Goal: Information Seeking & Learning: Learn about a topic

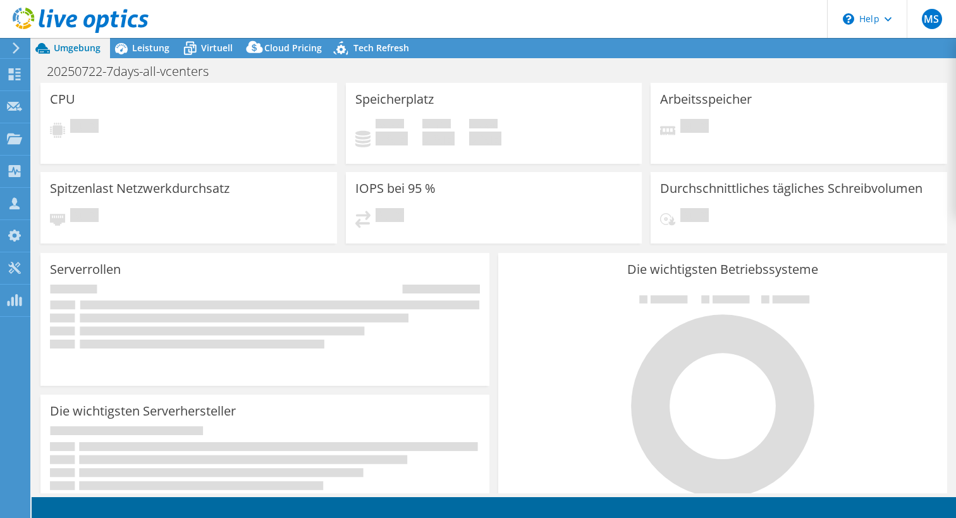
select select "EUFrankfurt"
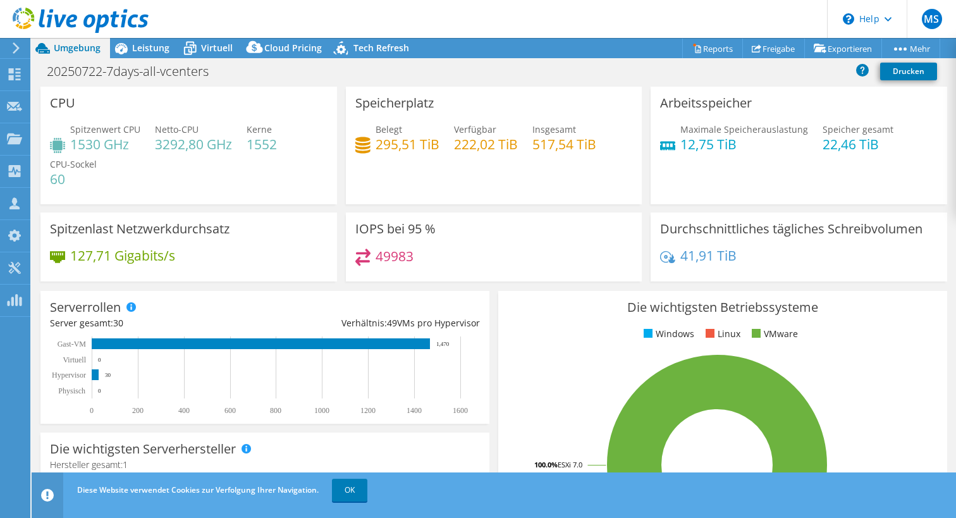
click at [32, 16] on use at bounding box center [81, 20] width 136 height 25
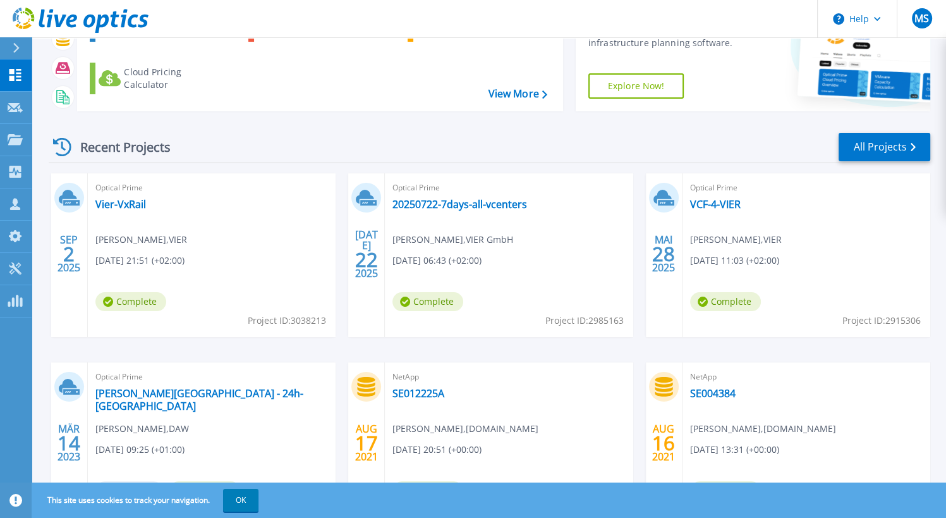
scroll to position [76, 0]
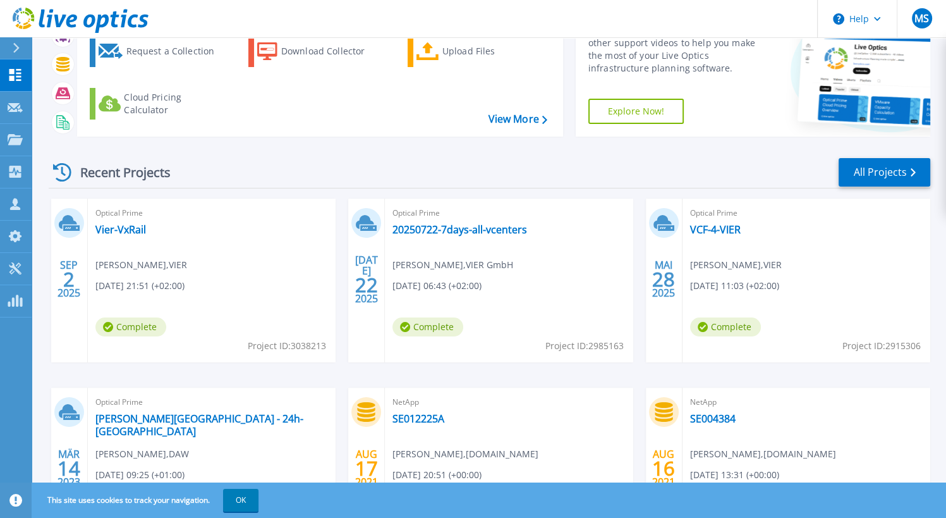
click at [663, 292] on div "MAI 28 2025" at bounding box center [664, 279] width 24 height 46
click at [722, 232] on link "VCF-4-VIER" at bounding box center [715, 229] width 51 height 13
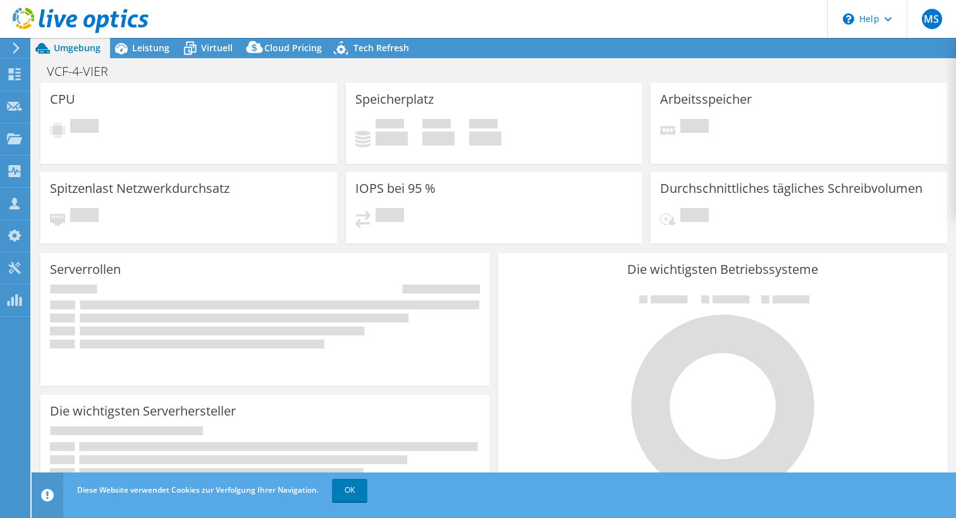
select select "USD"
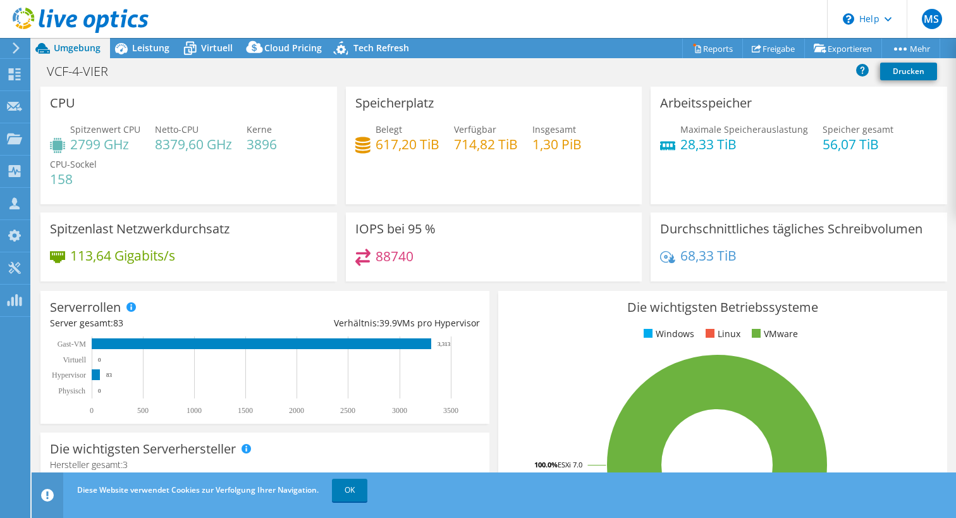
click at [188, 75] on div "VCF-4-VIER Drucken" at bounding box center [494, 70] width 924 height 23
click at [221, 45] on span "Virtuell" at bounding box center [217, 48] width 32 height 12
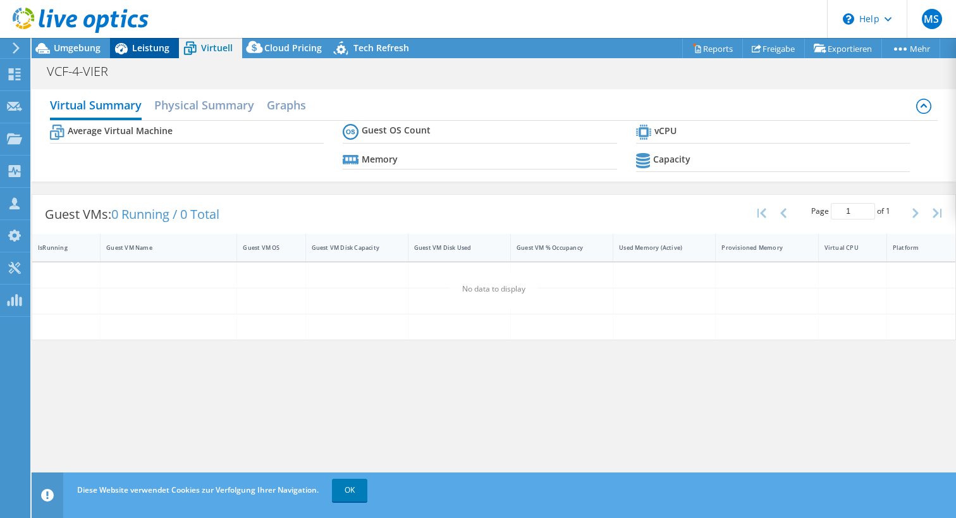
click at [159, 46] on span "Leistung" at bounding box center [150, 48] width 37 height 12
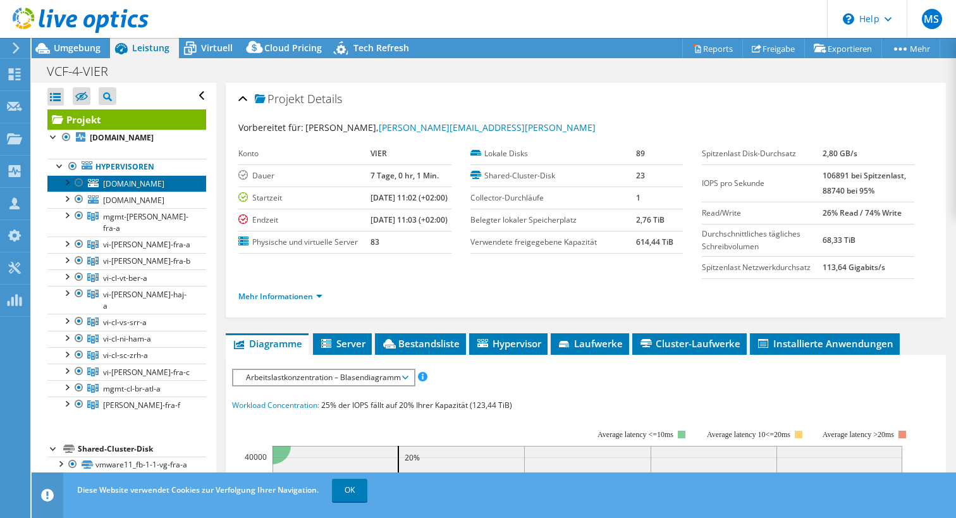
click at [132, 192] on link "mgmt-wit-vg-fra-a.vg-fra-a.de.viercom.parts" at bounding box center [126, 183] width 159 height 16
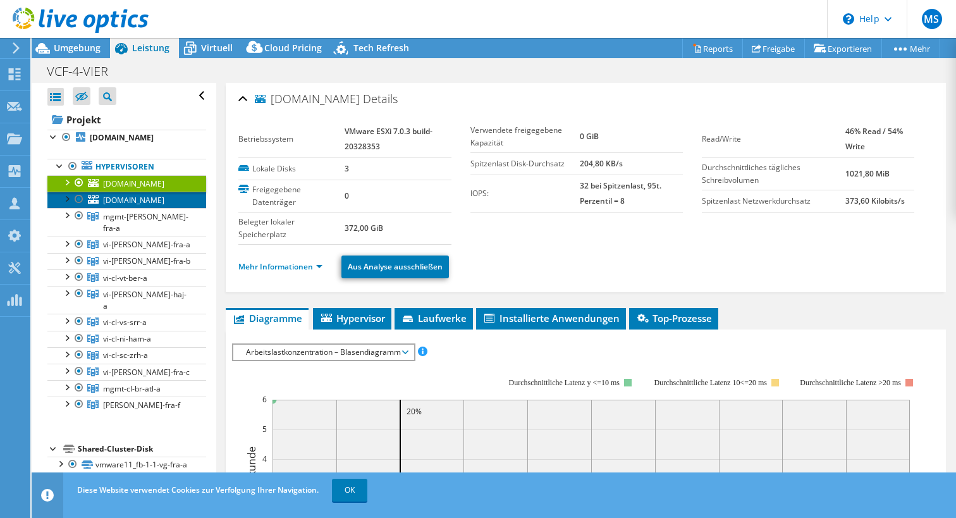
click at [132, 205] on span "wl-wit-vg-fra-a.vg-fra-a.de.viercom.parts" at bounding box center [133, 200] width 61 height 11
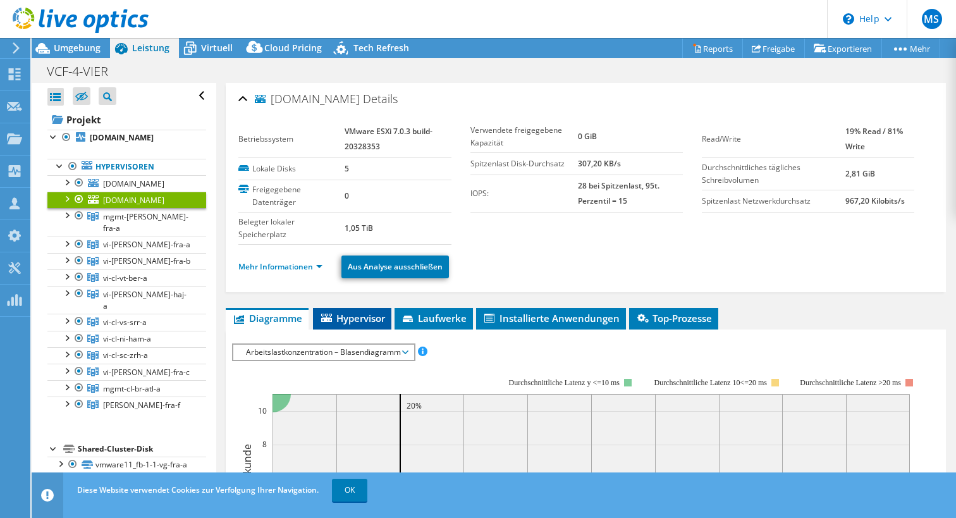
click at [355, 315] on span "Hypervisor" at bounding box center [352, 318] width 66 height 13
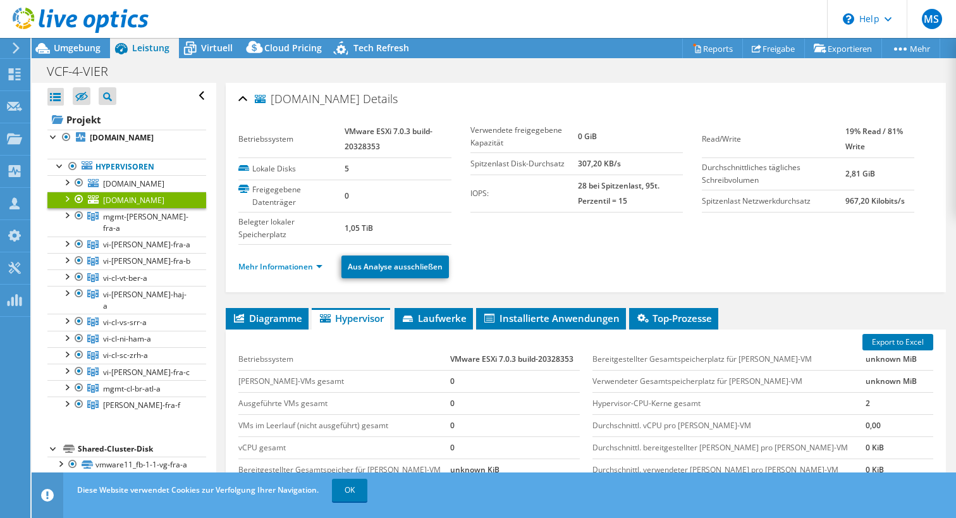
click at [522, 278] on div "Mehr Informationen Aus Analyse ausschließen" at bounding box center [585, 267] width 695 height 44
click at [70, 133] on div at bounding box center [66, 137] width 13 height 15
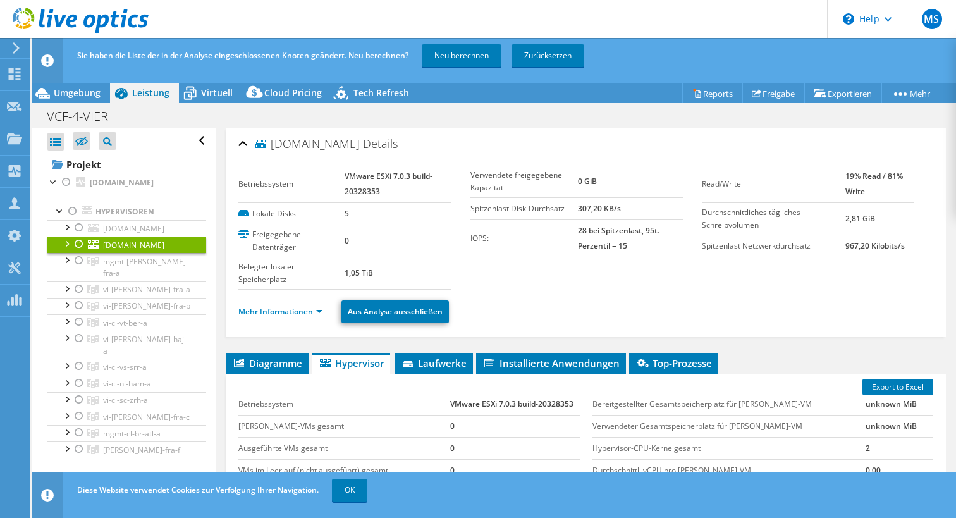
click at [78, 252] on div at bounding box center [79, 243] width 13 height 15
click at [460, 60] on link "Neu berechnen" at bounding box center [462, 55] width 80 height 23
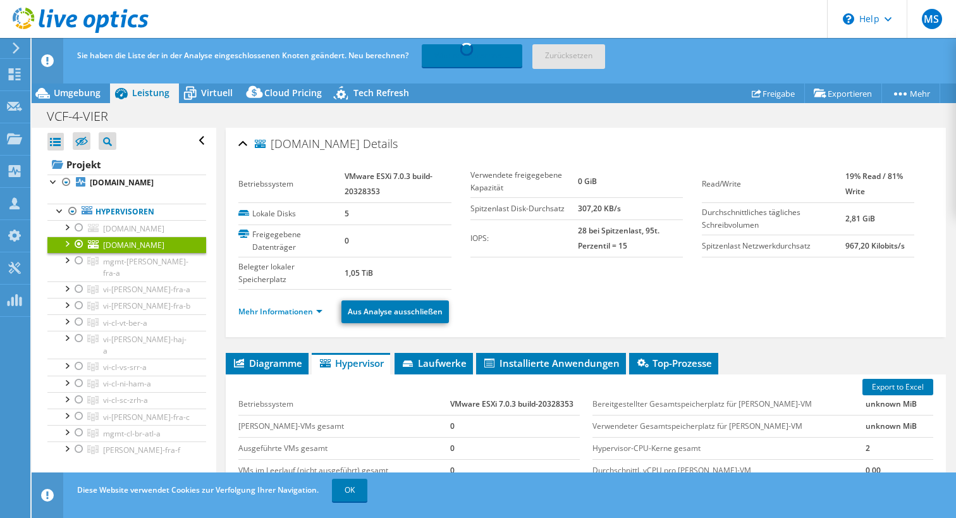
click at [536, 317] on ul "Mehr Informationen Aus Analyse ausschließen" at bounding box center [585, 310] width 695 height 26
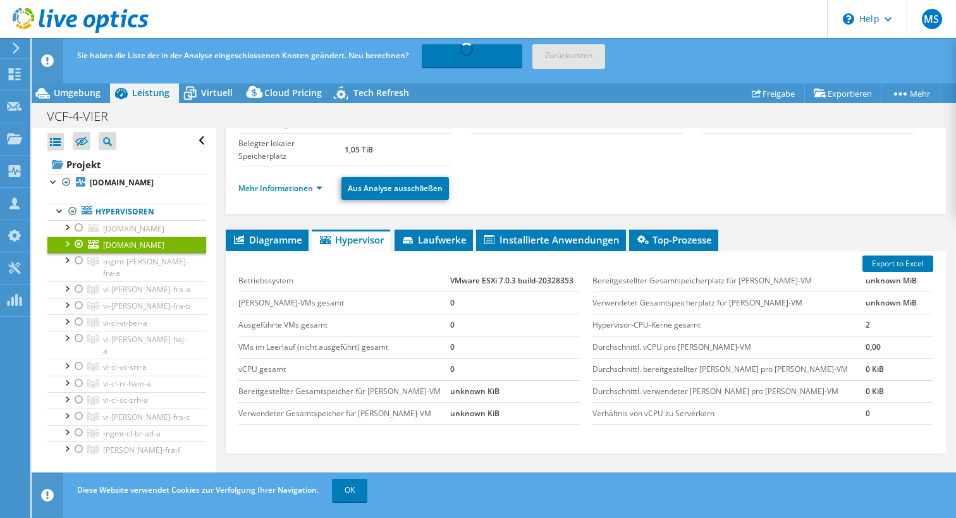
scroll to position [126, 0]
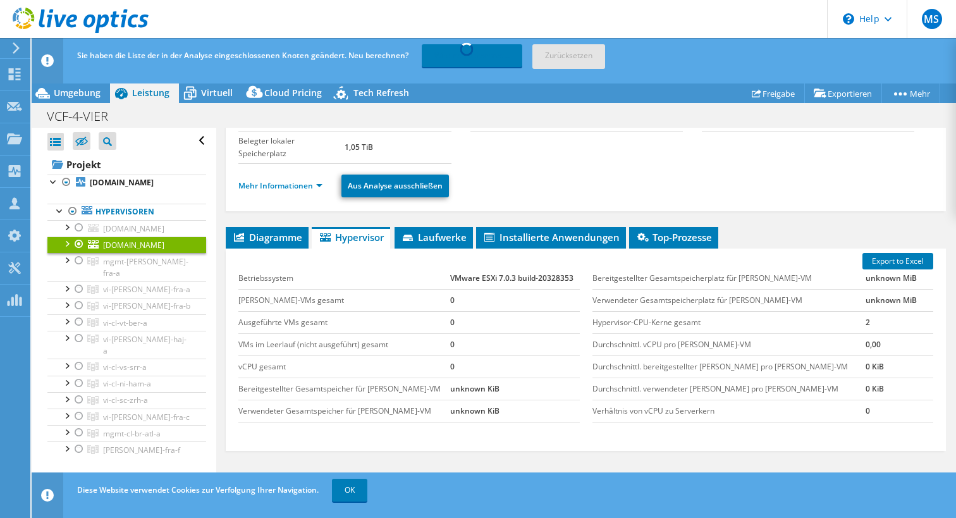
click at [668, 328] on td "Hypervisor-CPU-Kerne gesamt" at bounding box center [728, 322] width 273 height 22
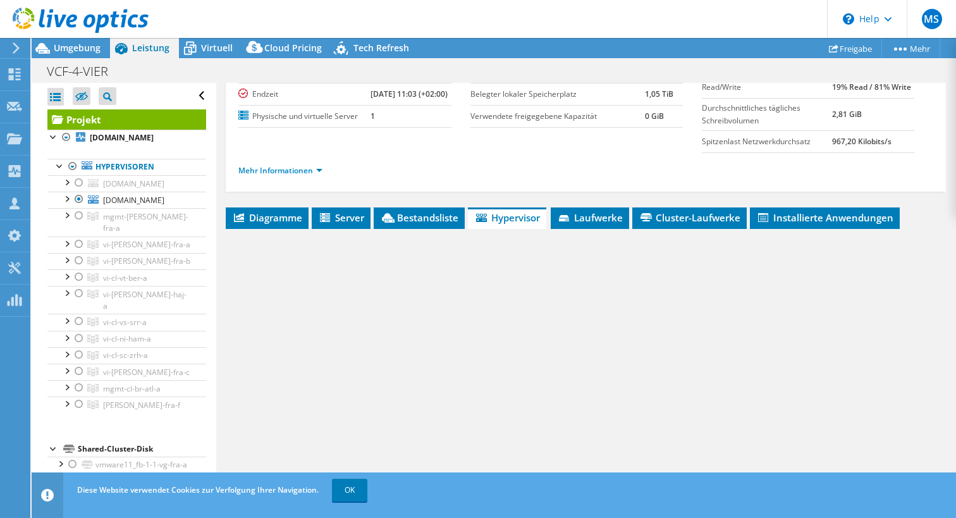
radio input "false"
radio input "true"
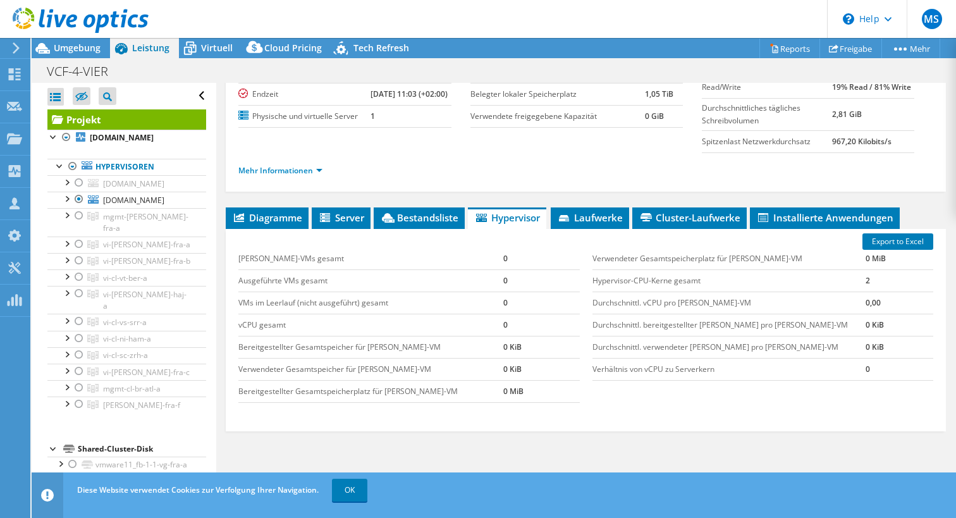
click at [574, 178] on ul "Mehr Informationen" at bounding box center [585, 169] width 695 height 17
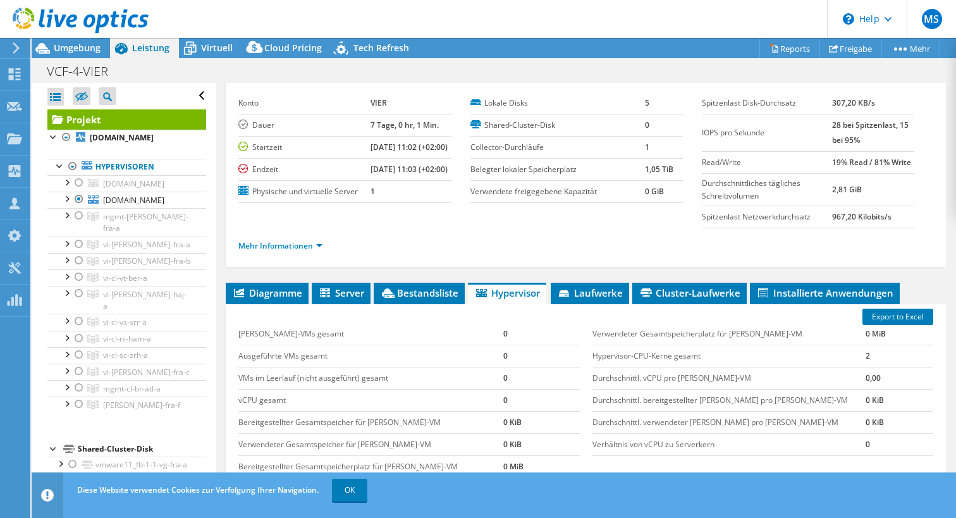
scroll to position [50, 0]
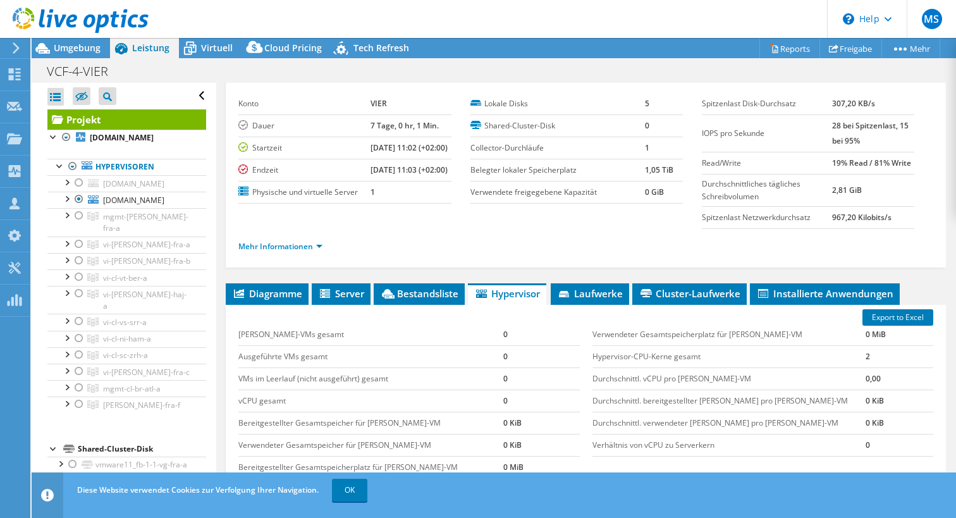
click at [486, 246] on div "Mehr Informationen" at bounding box center [585, 246] width 695 height 35
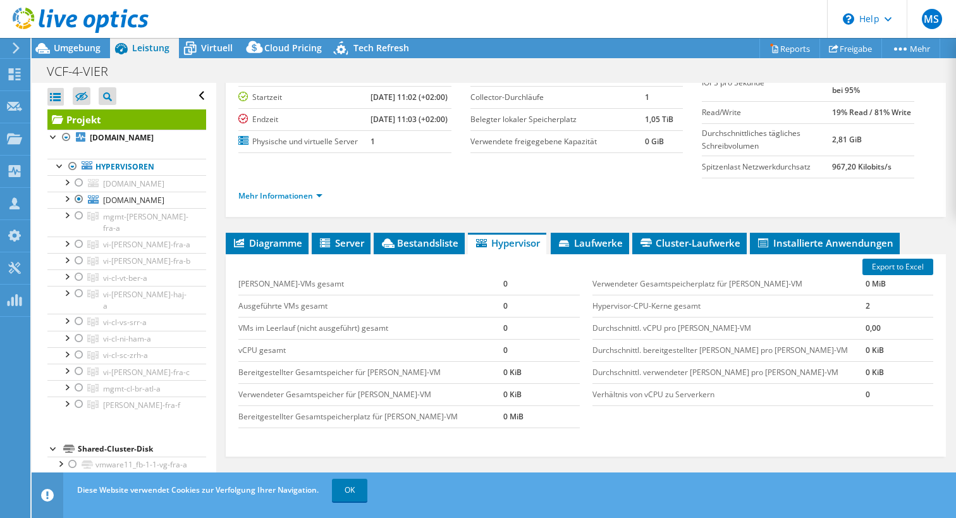
scroll to position [126, 0]
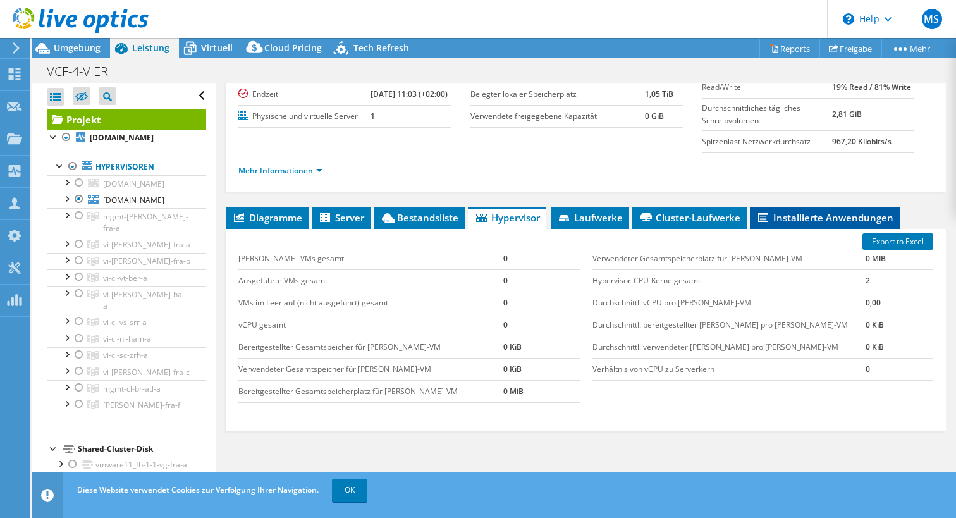
click at [800, 223] on li "Installierte Anwendungen" at bounding box center [825, 217] width 150 height 21
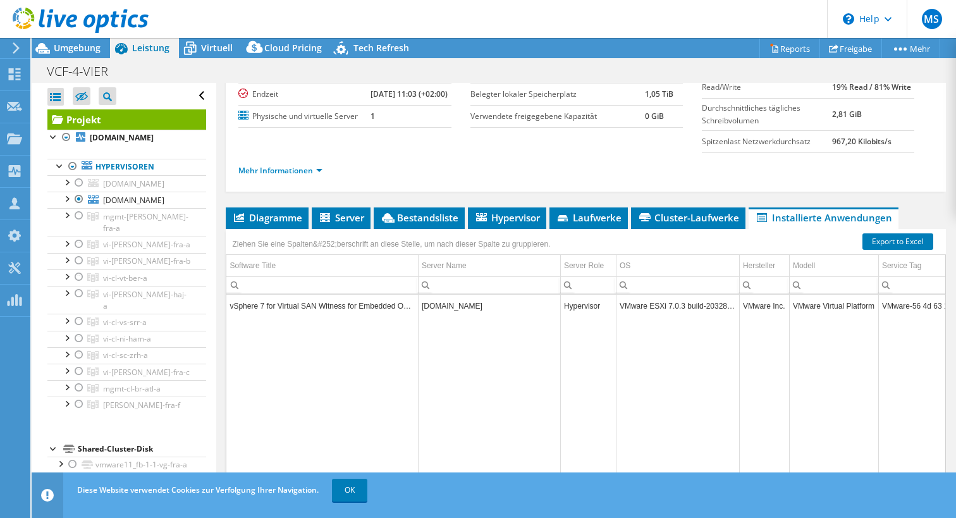
click at [665, 192] on div "Projekt Details Vorbereitet für: Stephan Beck, Stephan.Beck@vier.ai Konto VIER …" at bounding box center [586, 74] width 720 height 235
click at [677, 224] on span "Cluster-Laufwerke" at bounding box center [688, 217] width 102 height 13
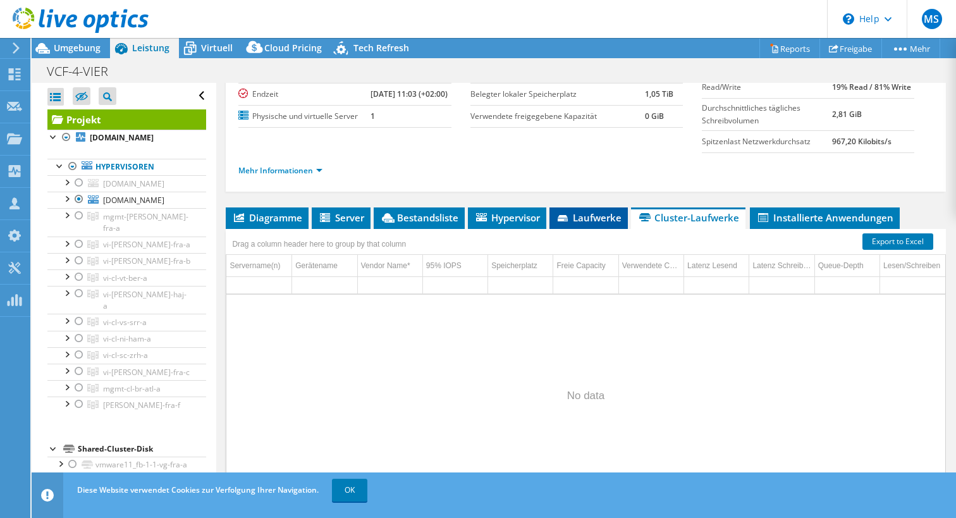
click at [589, 224] on span "Laufwerke" at bounding box center [589, 217] width 66 height 13
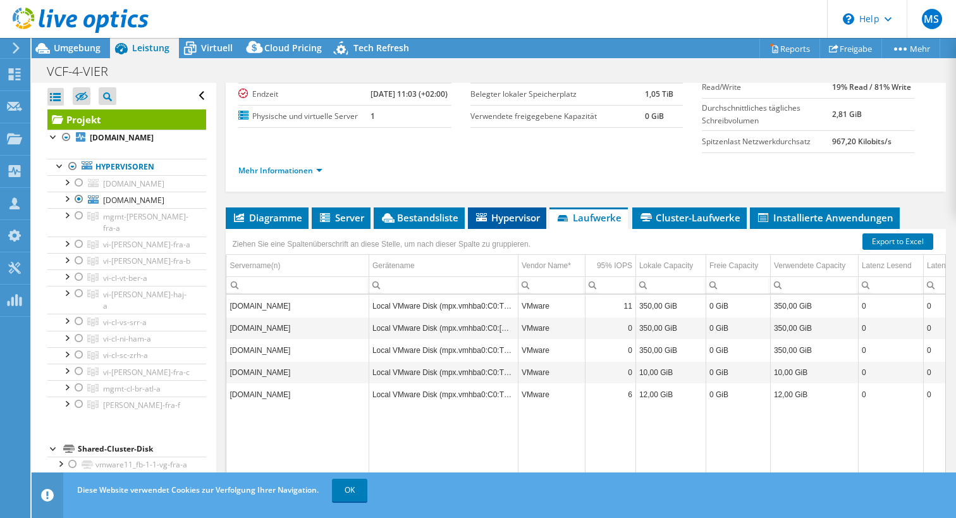
click at [496, 222] on li "Hypervisor" at bounding box center [507, 217] width 78 height 21
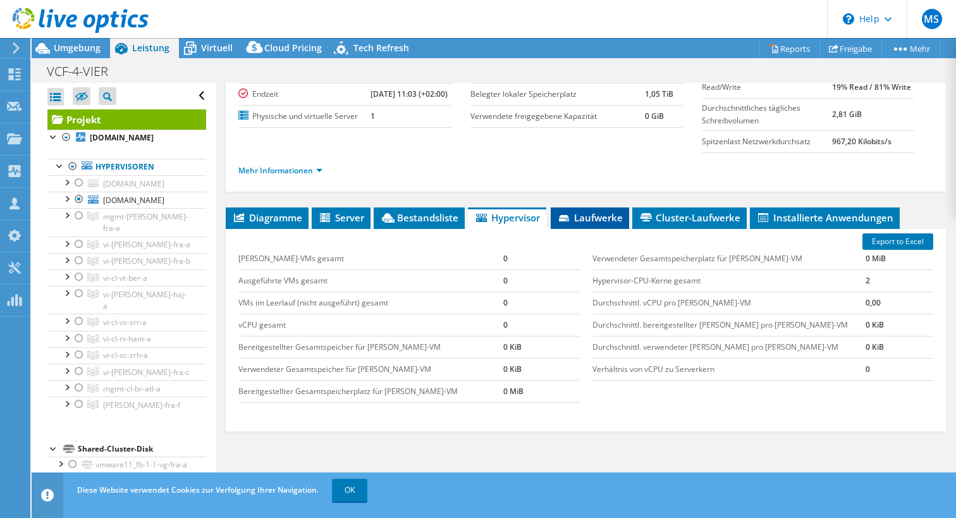
click at [575, 224] on span "Laufwerke" at bounding box center [590, 217] width 66 height 13
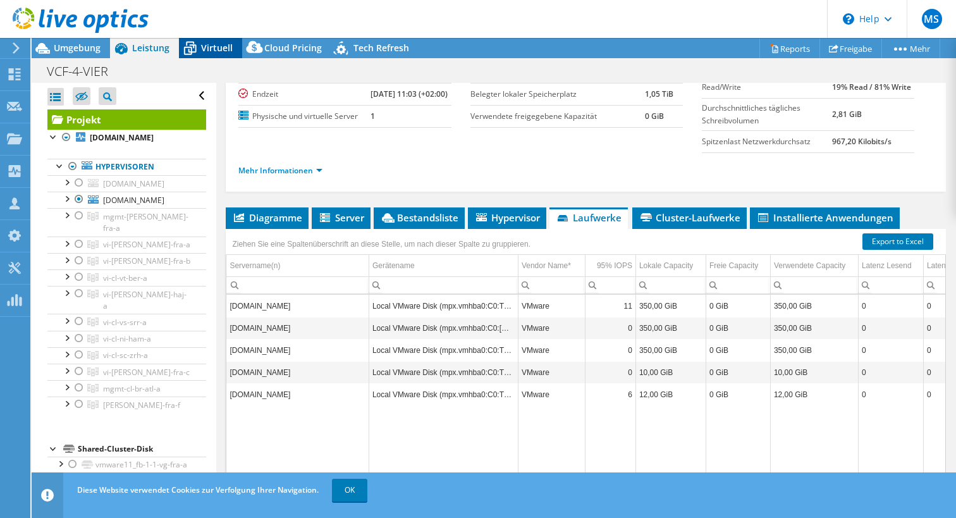
click at [209, 57] on div "Virtuell" at bounding box center [210, 48] width 63 height 20
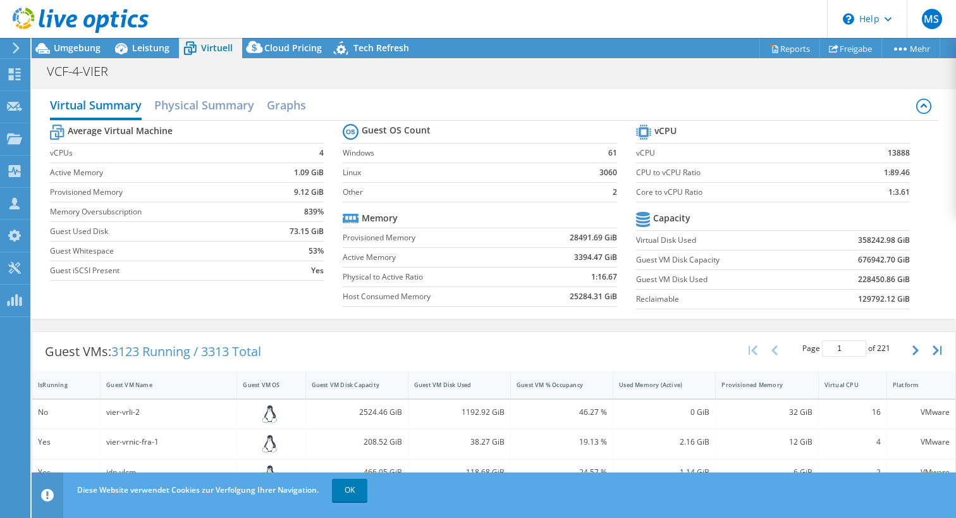
click at [208, 195] on label "Provisioned Memory" at bounding box center [157, 192] width 214 height 13
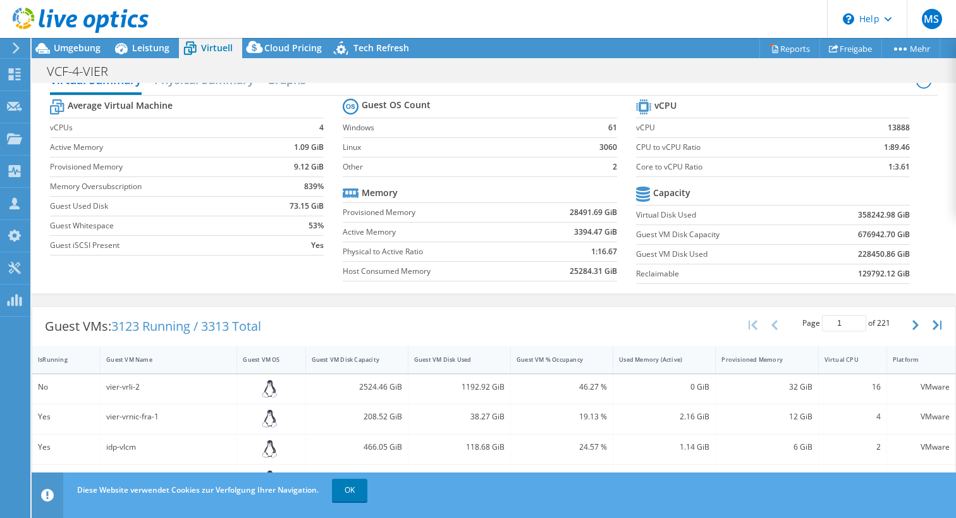
scroll to position [0, 0]
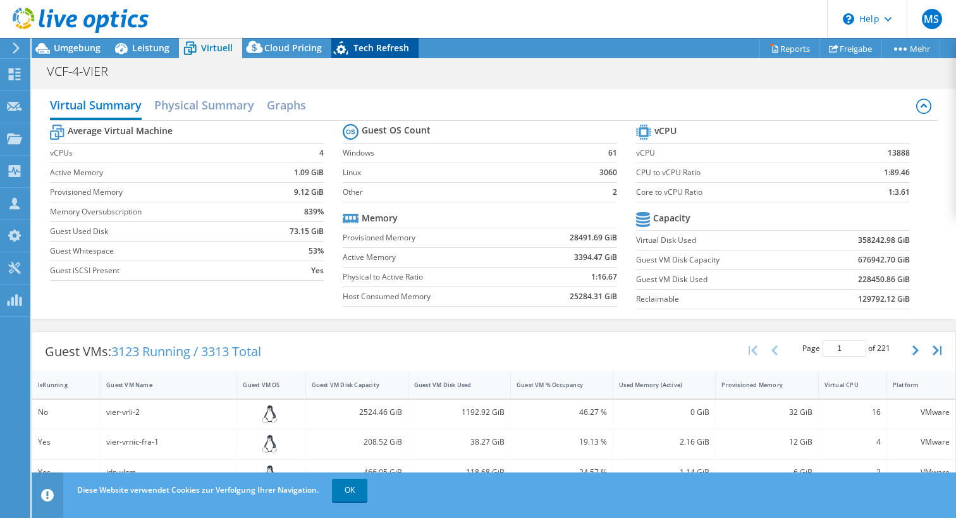
click at [386, 44] on span "Tech Refresh" at bounding box center [381, 48] width 56 height 12
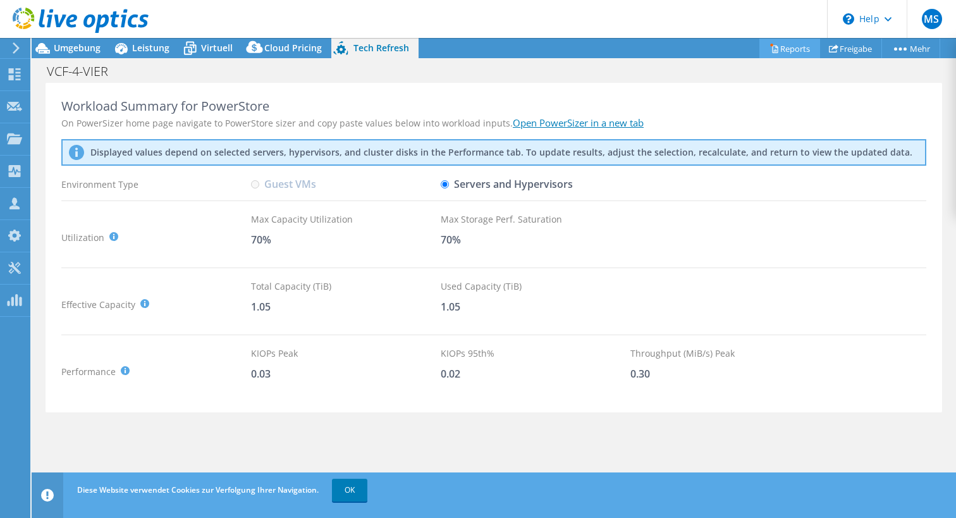
click at [774, 47] on link "Reports" at bounding box center [789, 49] width 61 height 20
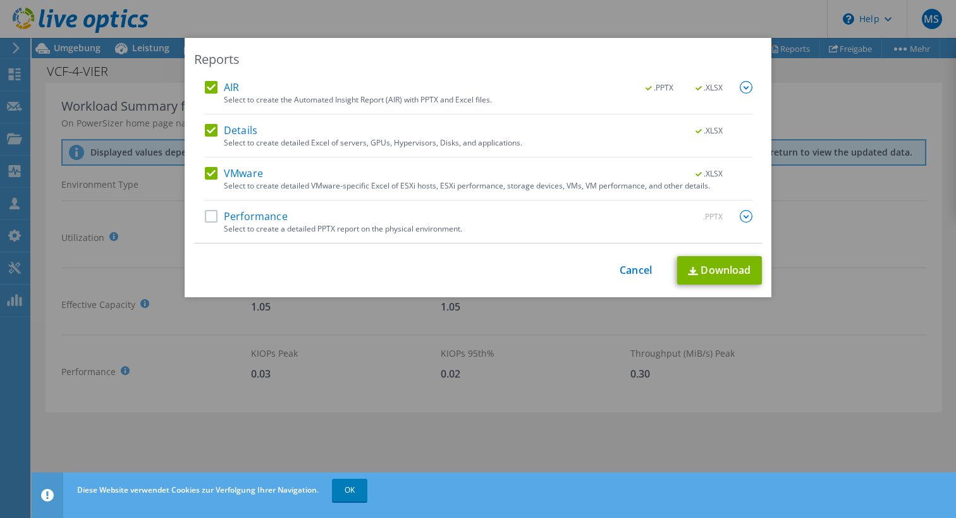
click at [632, 261] on div "This process may take a while, please wait... Cancel Download" at bounding box center [478, 270] width 568 height 28
click at [630, 267] on link "Cancel" at bounding box center [636, 270] width 32 height 12
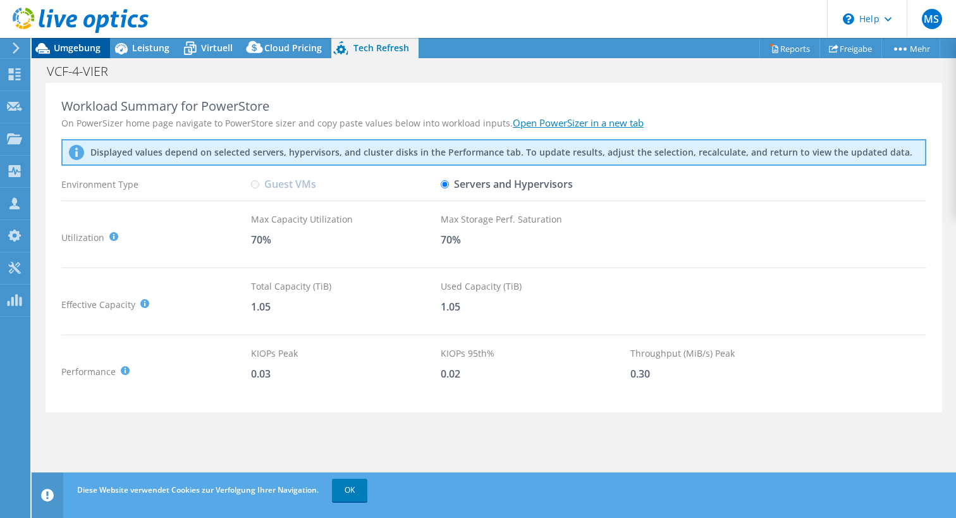
click at [83, 49] on span "Umgebung" at bounding box center [77, 48] width 47 height 12
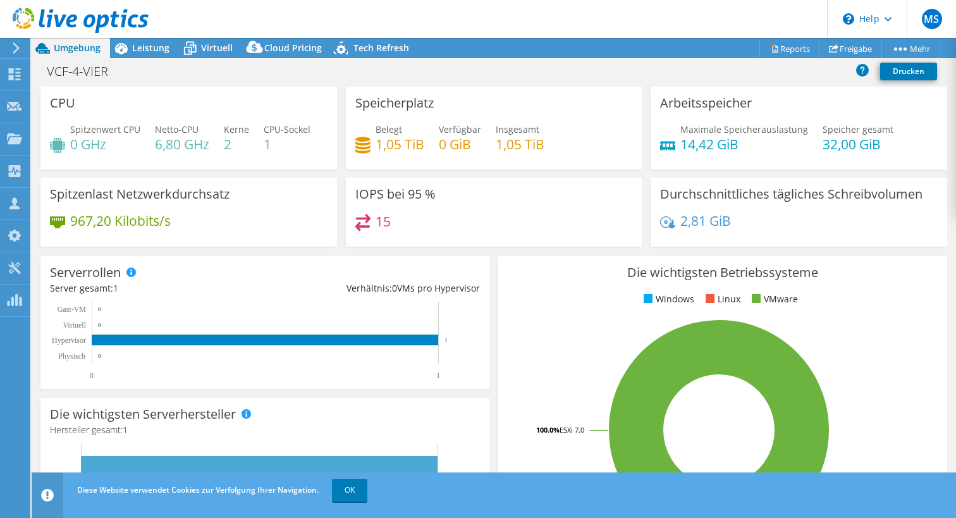
click at [240, 219] on div "967,20 Kilobits/s" at bounding box center [189, 227] width 278 height 27
click at [152, 49] on span "Leistung" at bounding box center [150, 48] width 37 height 12
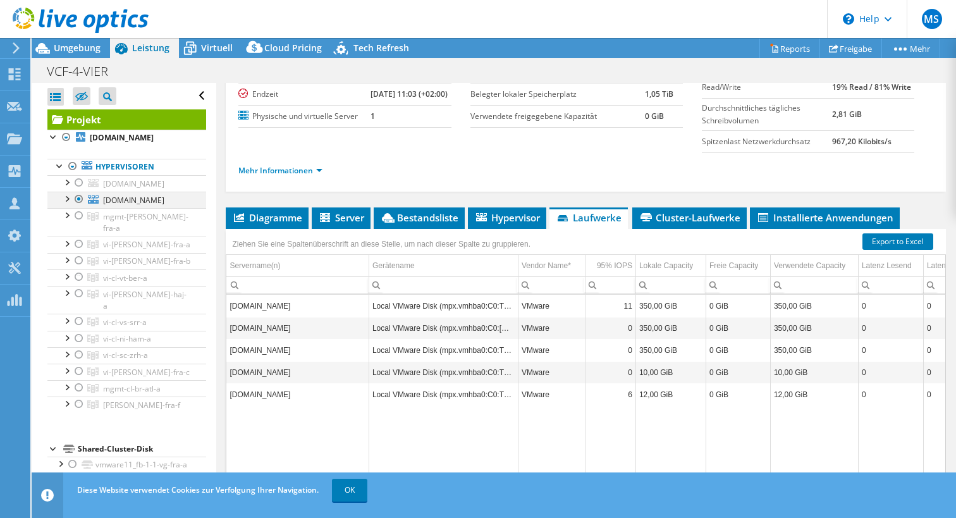
click at [65, 204] on div at bounding box center [66, 198] width 13 height 13
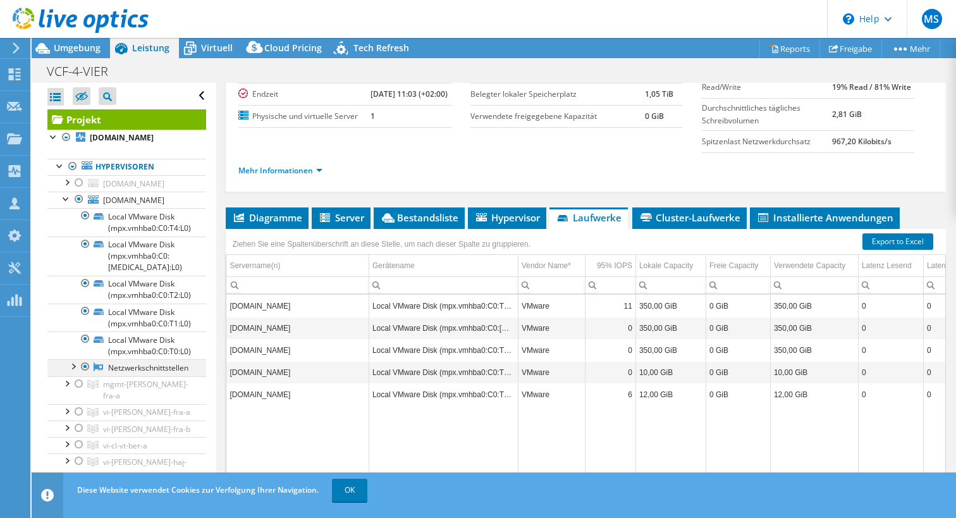
click at [75, 372] on div at bounding box center [72, 365] width 13 height 13
click at [79, 207] on div at bounding box center [79, 199] width 13 height 15
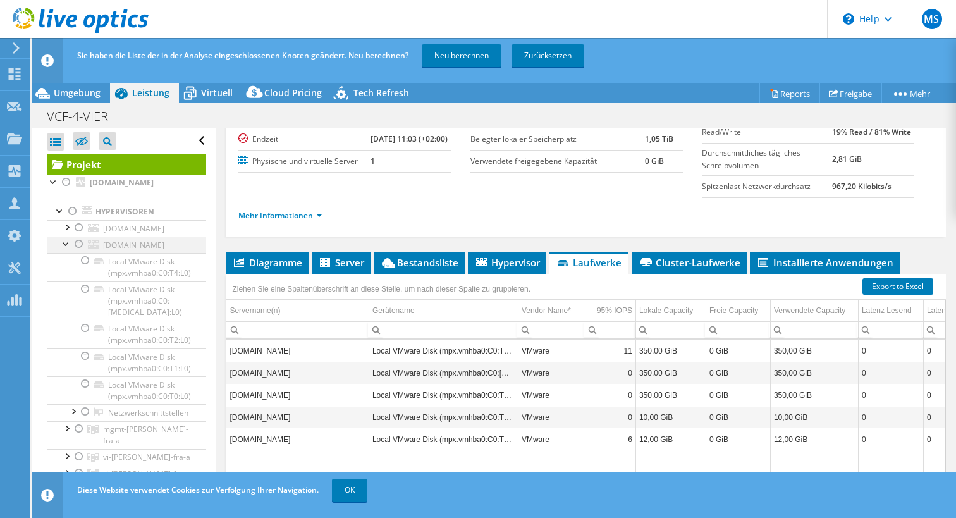
click at [64, 249] on div at bounding box center [66, 242] width 13 height 13
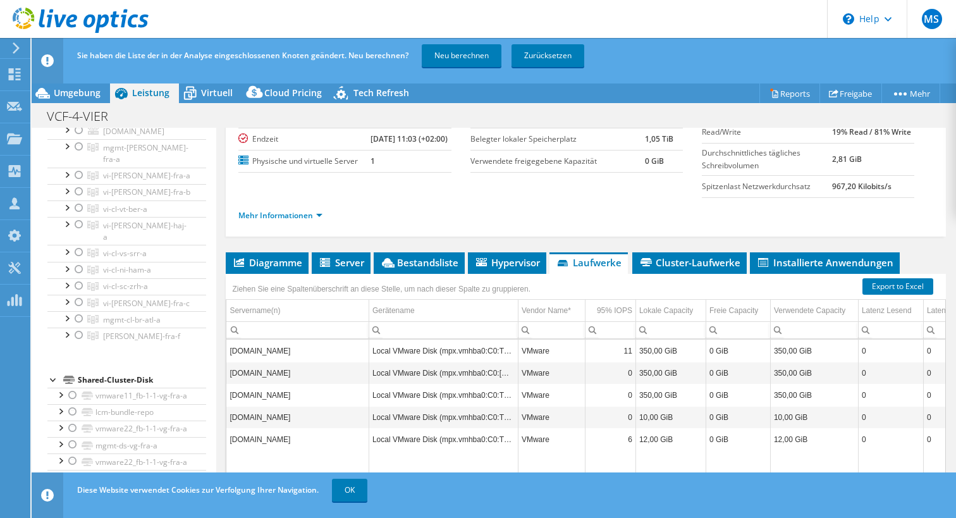
scroll to position [114, 0]
click at [110, 180] on span "vi-cl-vg-fra-a" at bounding box center [146, 174] width 87 height 11
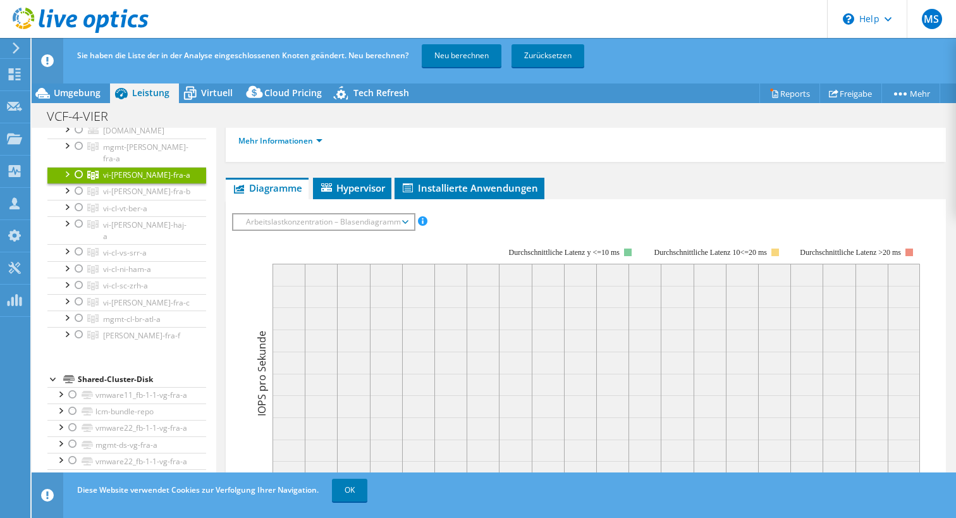
click at [63, 180] on div at bounding box center [66, 173] width 13 height 13
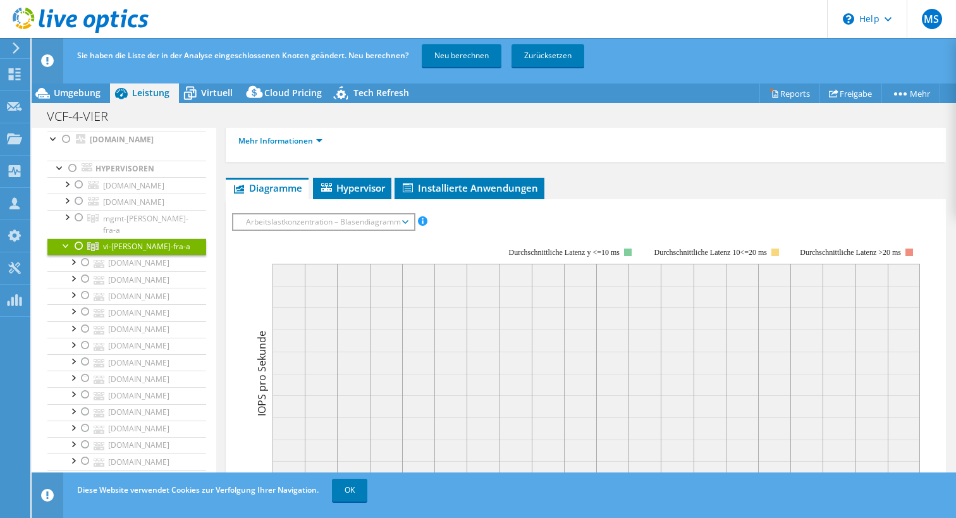
scroll to position [0, 0]
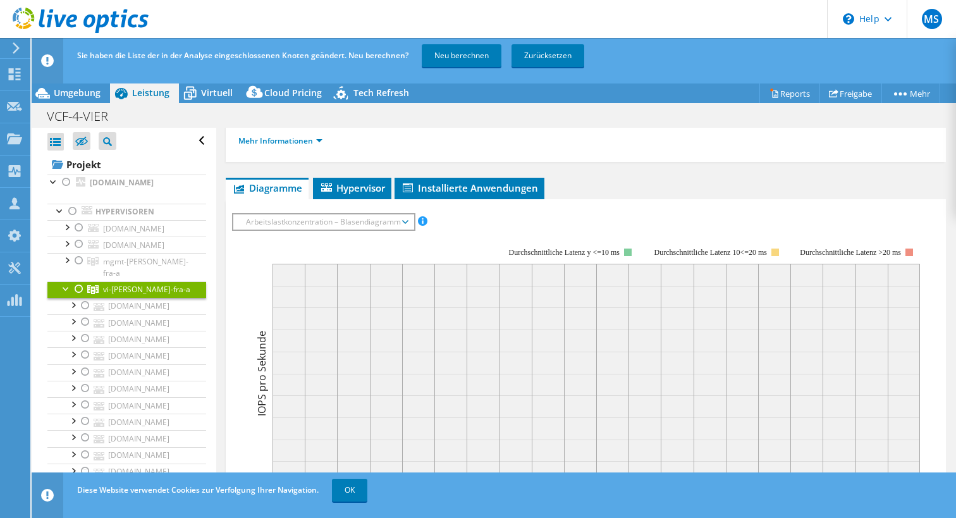
click at [77, 297] on div at bounding box center [79, 288] width 13 height 15
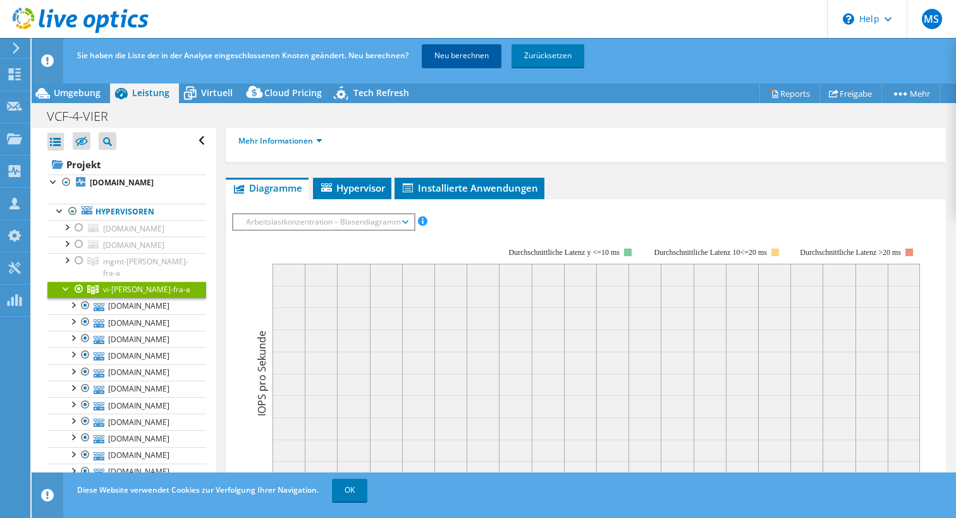
click at [460, 61] on link "Neu berechnen" at bounding box center [462, 55] width 80 height 23
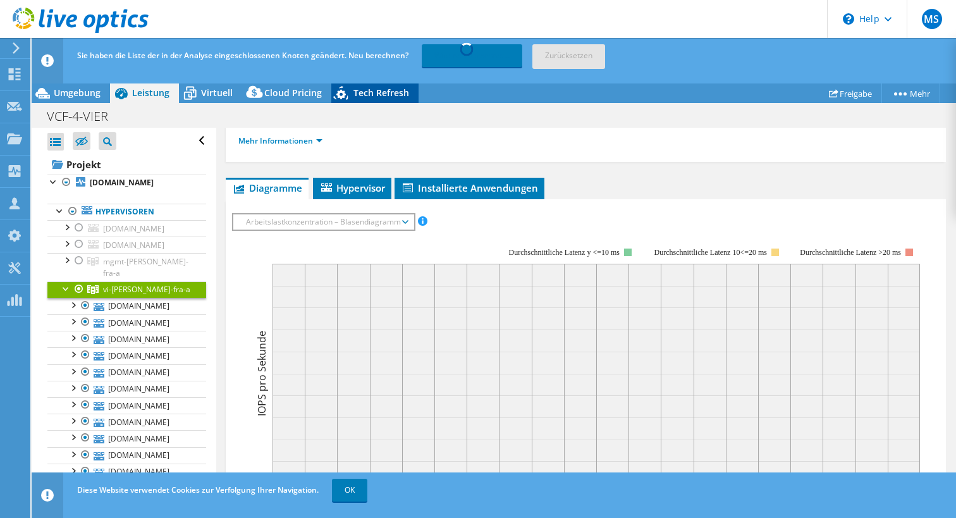
click at [395, 101] on div "Tech Refresh" at bounding box center [374, 93] width 87 height 20
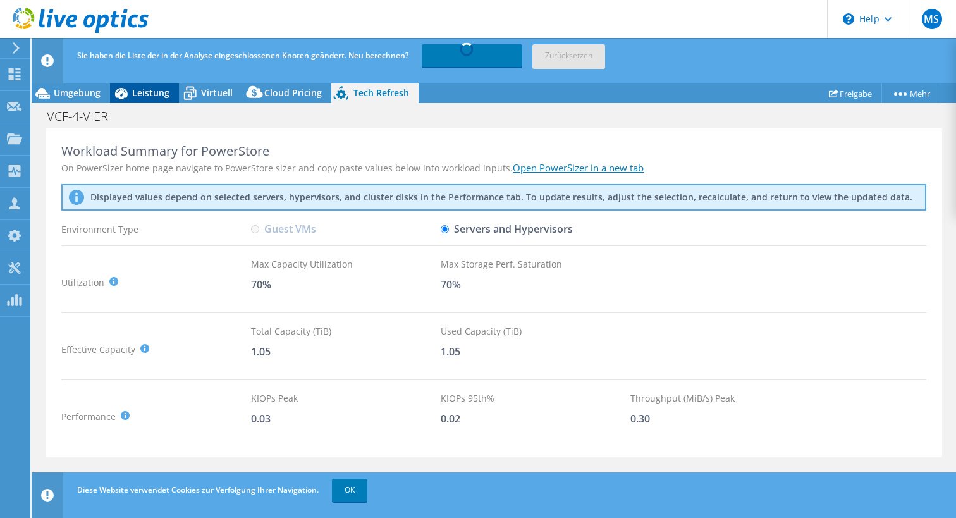
click at [156, 90] on span "Leistung" at bounding box center [150, 93] width 37 height 12
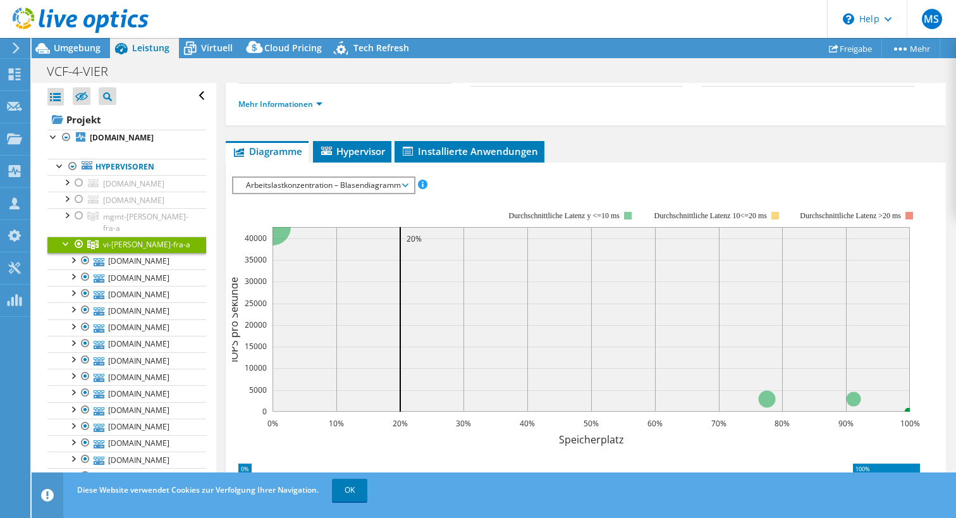
radio input "true"
radio input "false"
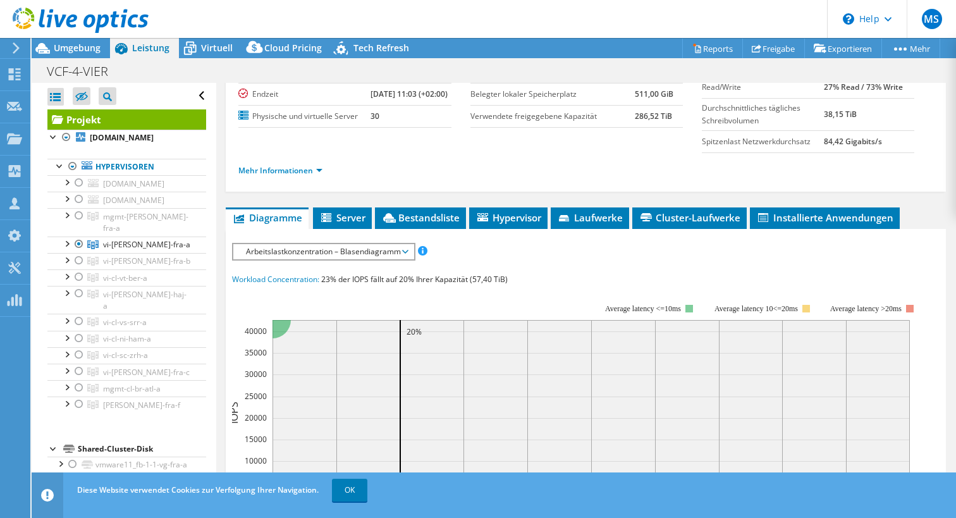
click at [426, 171] on div "Mehr Informationen" at bounding box center [585, 170] width 695 height 35
click at [458, 192] on div "Projekt Details Vorbereitet für: Stephan Beck, Stephan.Beck@vier.ai Konto VIER …" at bounding box center [586, 74] width 720 height 235
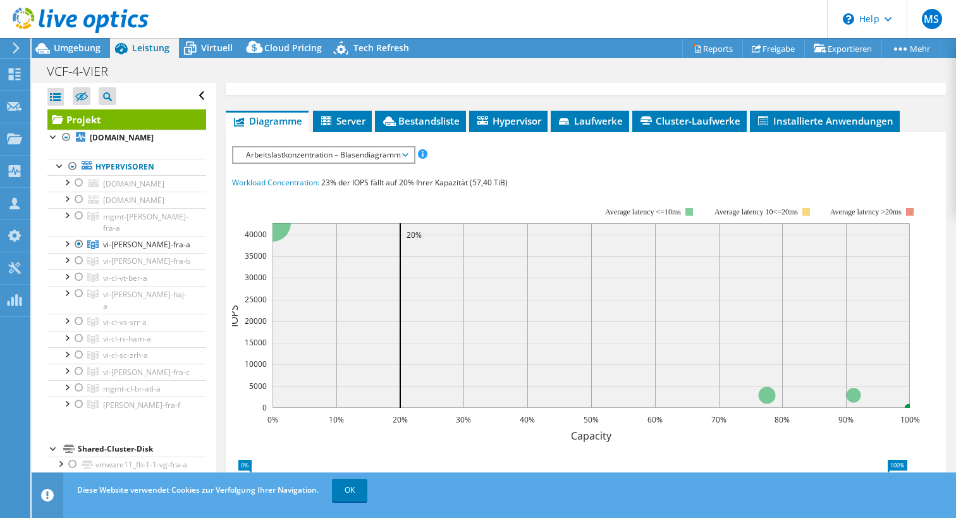
scroll to position [227, 0]
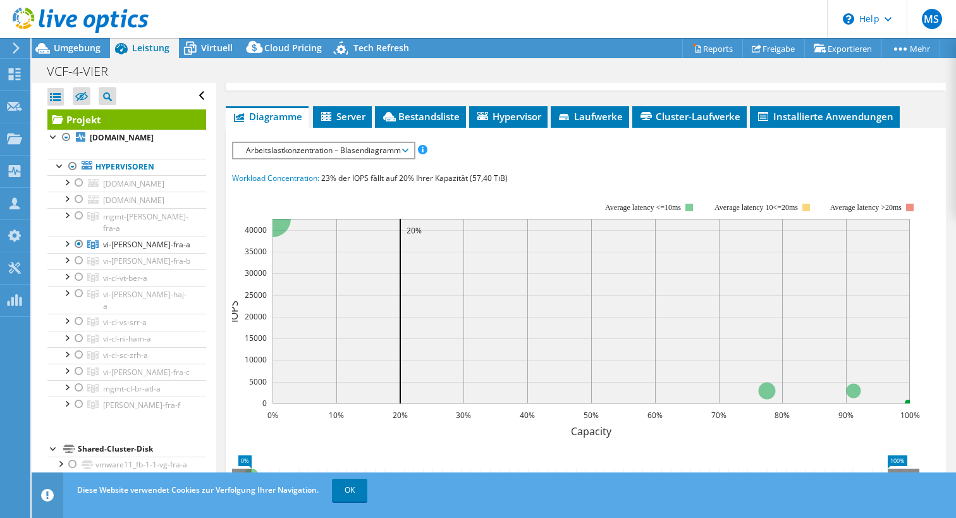
click at [397, 158] on span "Arbeitslastkonzentration – Blasendiagramm" at bounding box center [324, 150] width 168 height 15
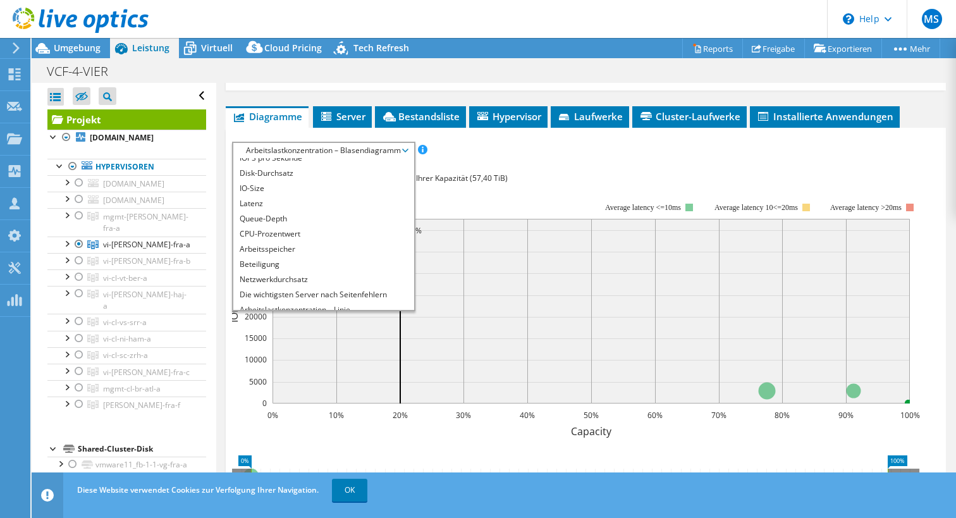
scroll to position [0, 0]
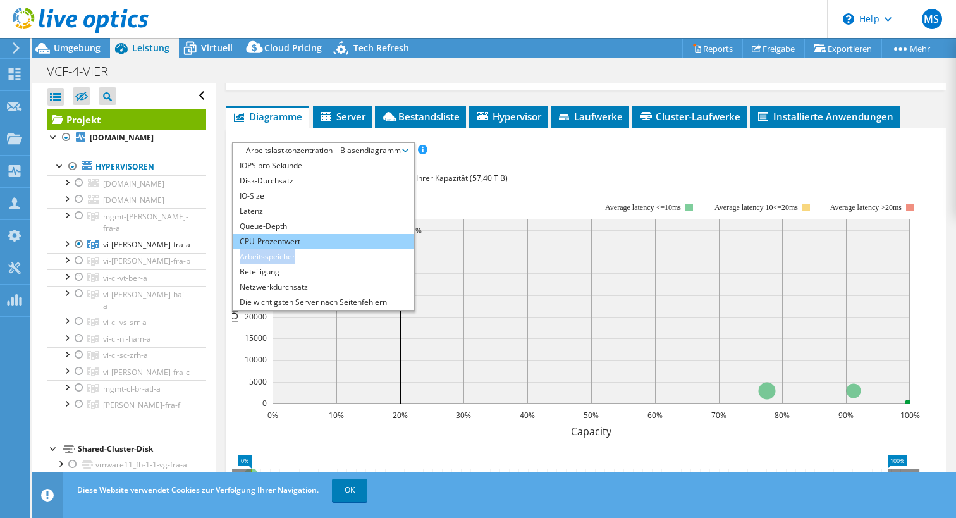
click at [333, 257] on ul "IOPS pro Sekunde Disk-Durchsatz IO-Size Latenz Queue-Depth CPU-Prozentwert Arbe…" at bounding box center [323, 234] width 180 height 152
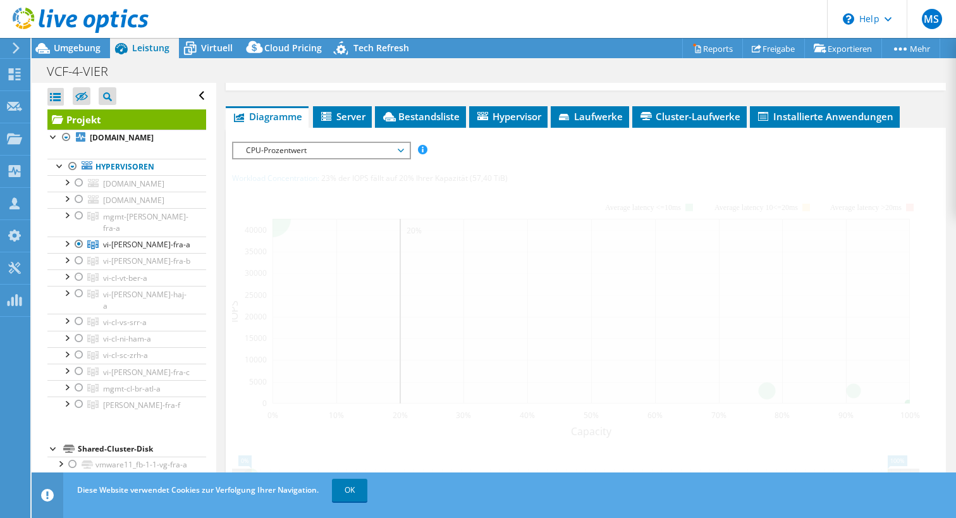
click at [333, 257] on div at bounding box center [585, 376] width 707 height 468
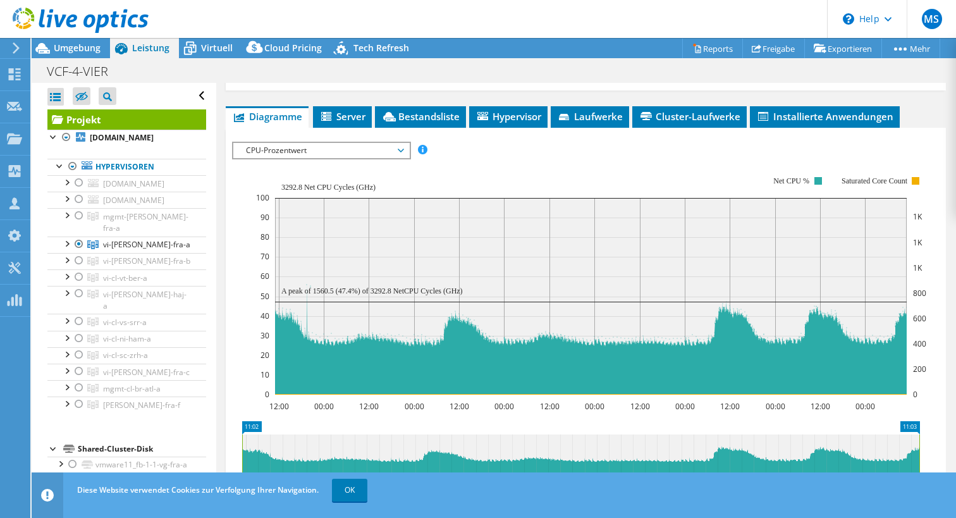
click at [574, 175] on rect at bounding box center [591, 285] width 670 height 253
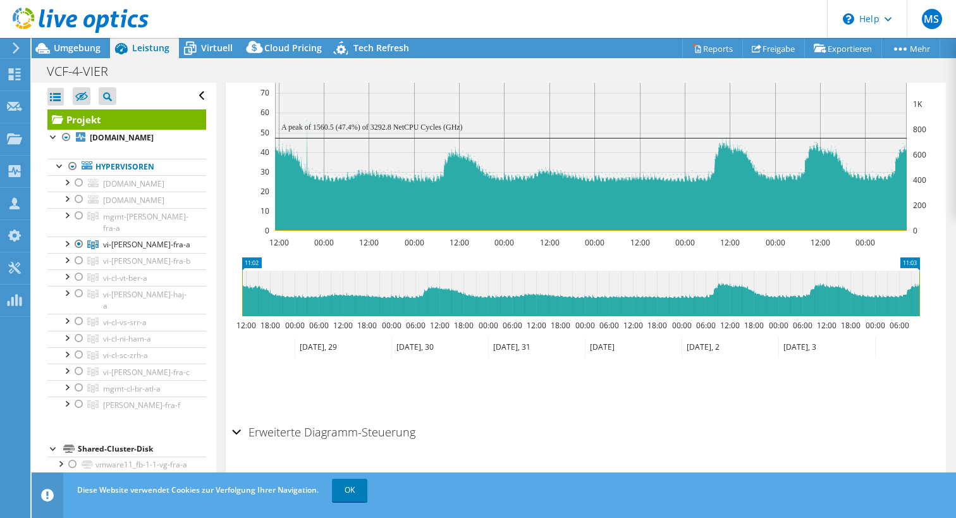
scroll to position [416, 0]
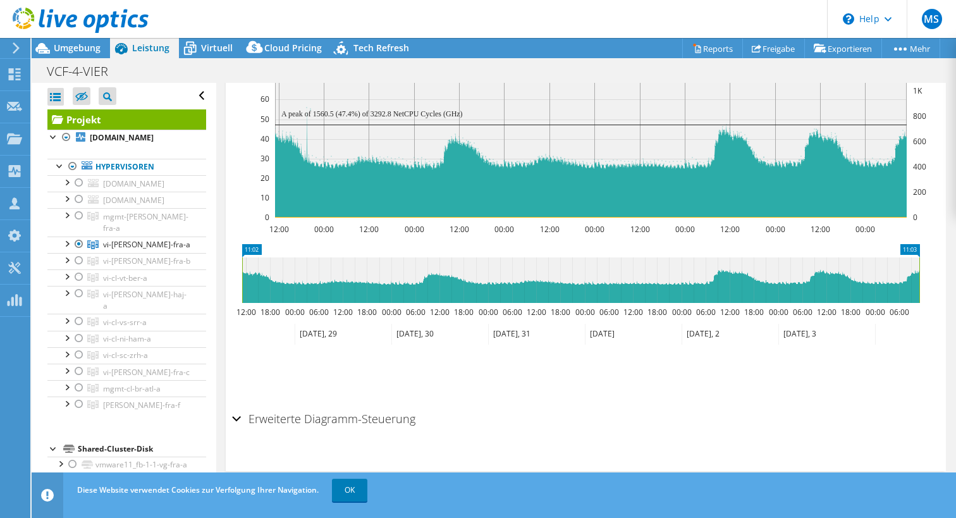
click at [231, 417] on section "IOPS pro Sekunde Disk-Durchsatz IO-Size Latenz Queue-Depth CPU-Prozentwert Arbe…" at bounding box center [586, 211] width 720 height 520
click at [235, 417] on div "Erweiterte Diagramm-Steuerung" at bounding box center [585, 419] width 707 height 27
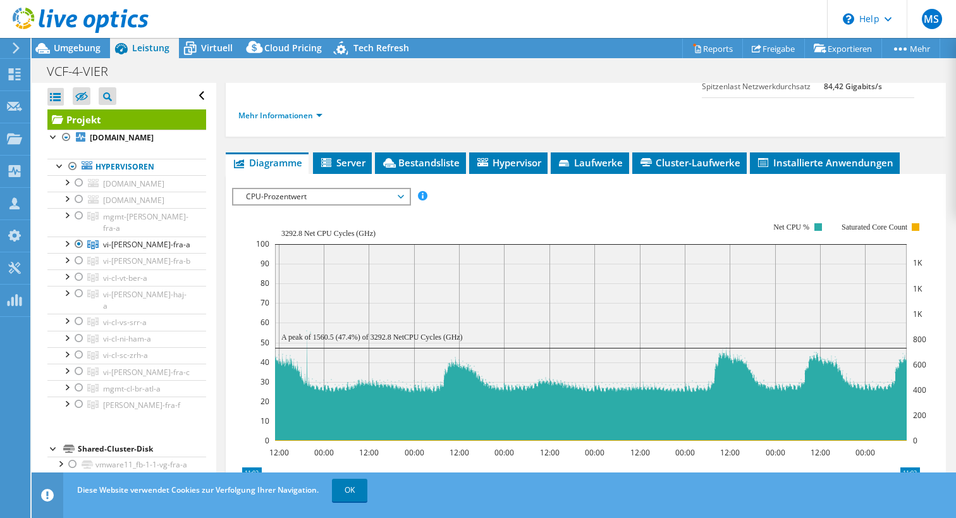
scroll to position [177, 0]
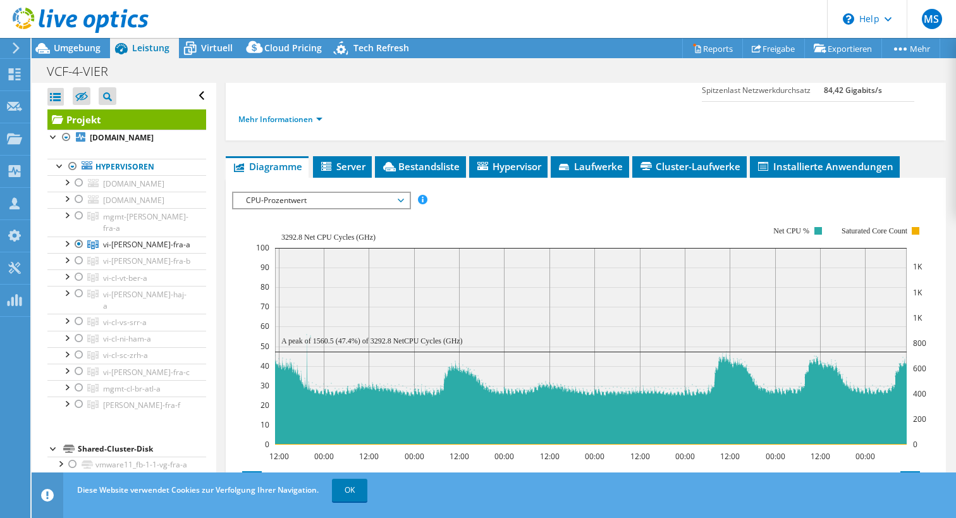
click at [379, 208] on span "CPU-Prozentwert" at bounding box center [321, 200] width 162 height 15
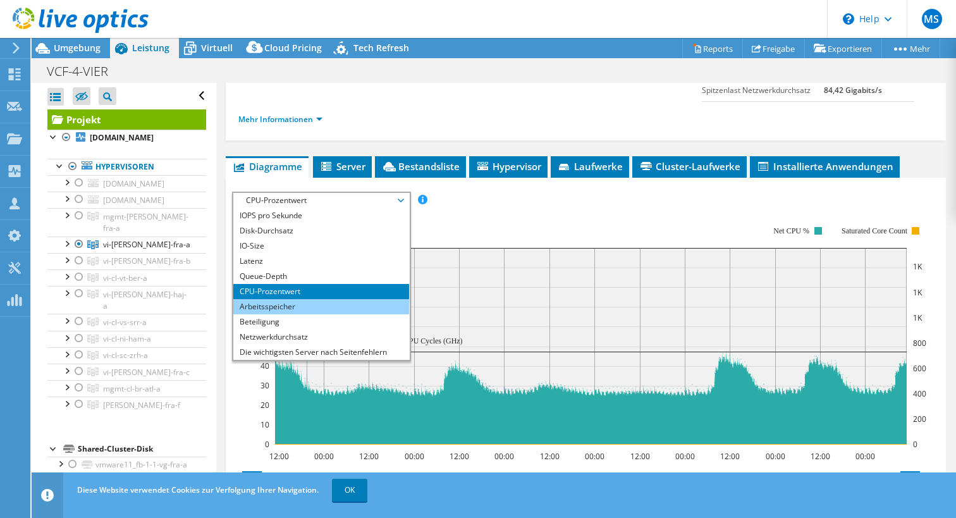
click at [319, 314] on li "Arbeitsspeicher" at bounding box center [320, 306] width 175 height 15
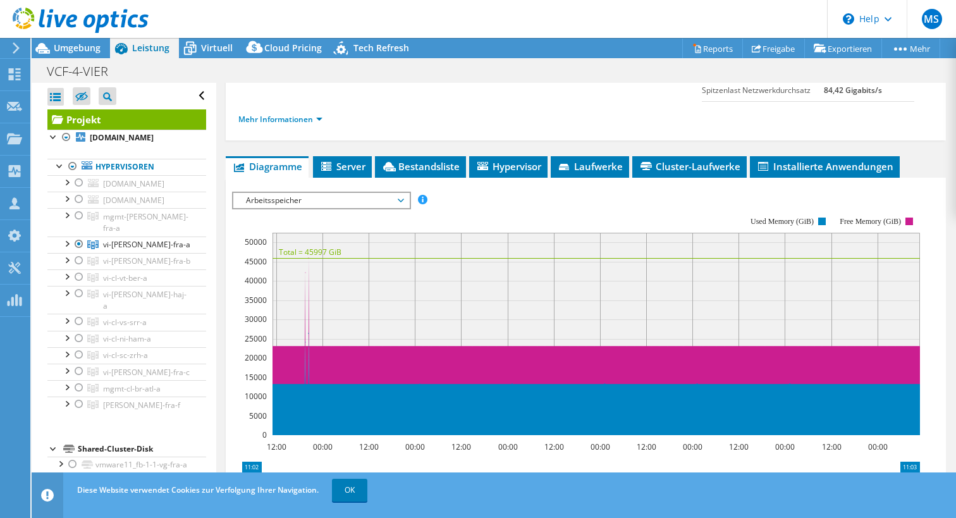
click at [367, 208] on span "Arbeitsspeicher" at bounding box center [321, 200] width 162 height 15
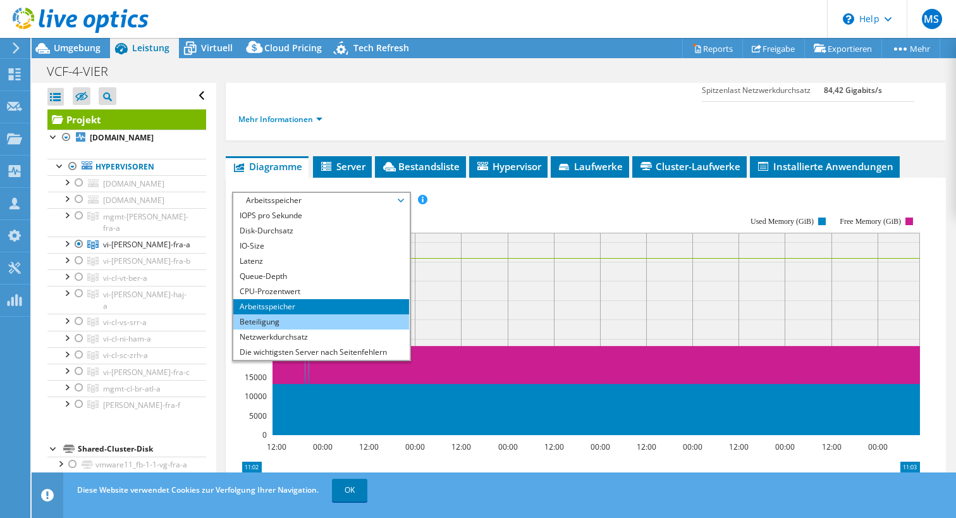
click at [282, 329] on li "Beteiligung" at bounding box center [320, 321] width 175 height 15
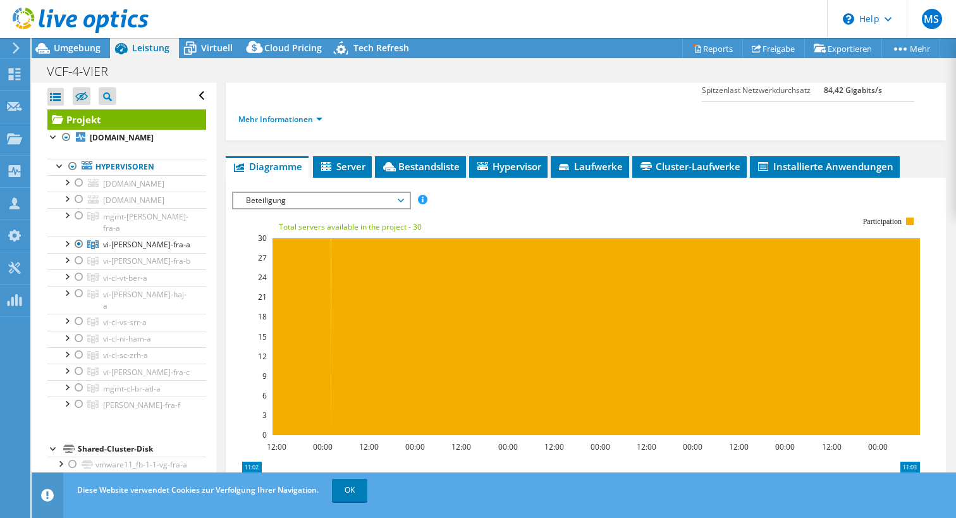
click at [341, 208] on span "Beteiligung" at bounding box center [321, 200] width 162 height 15
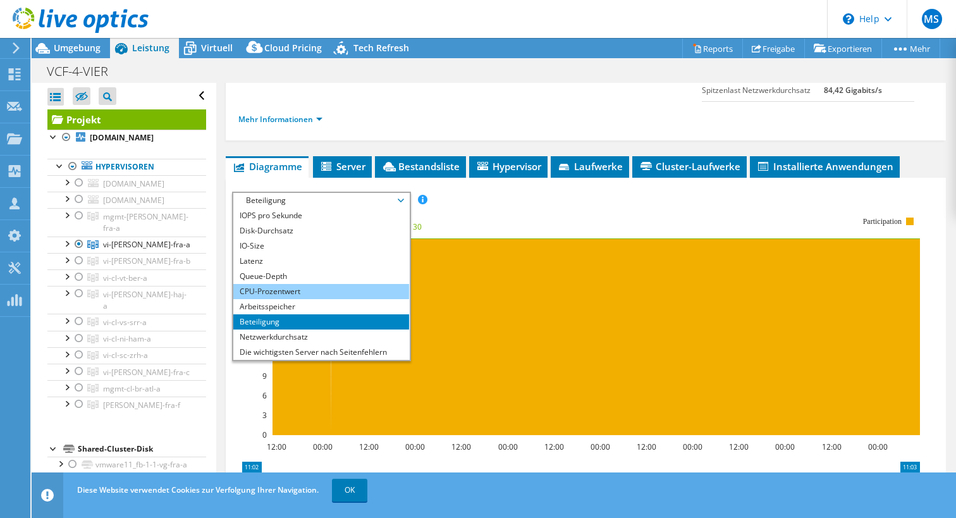
click at [289, 298] on li "CPU-Prozentwert" at bounding box center [320, 291] width 175 height 15
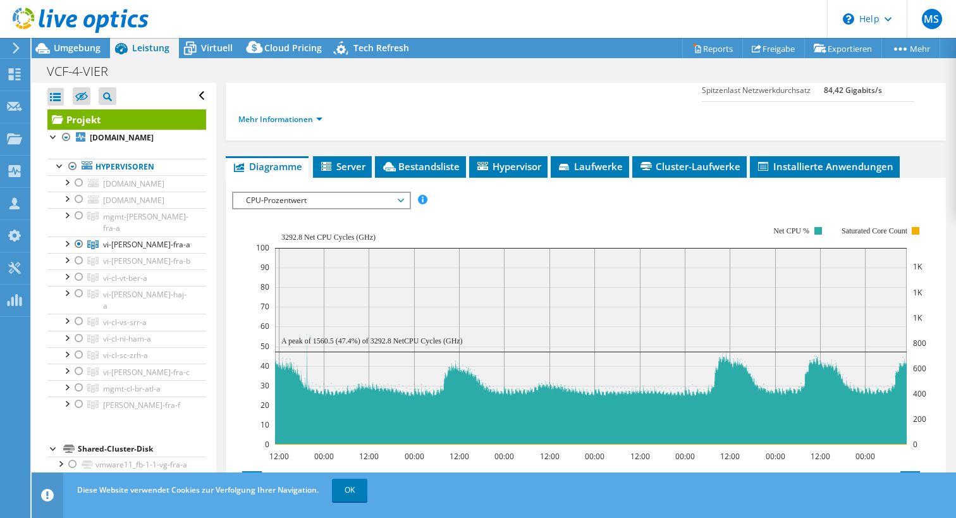
click at [498, 209] on div "IOPS pro Sekunde Disk-Durchsatz IO-Size Latenz Queue-Depth CPU-Prozentwert Arbe…" at bounding box center [585, 200] width 707 height 17
click at [357, 173] on span "Server" at bounding box center [342, 166] width 46 height 13
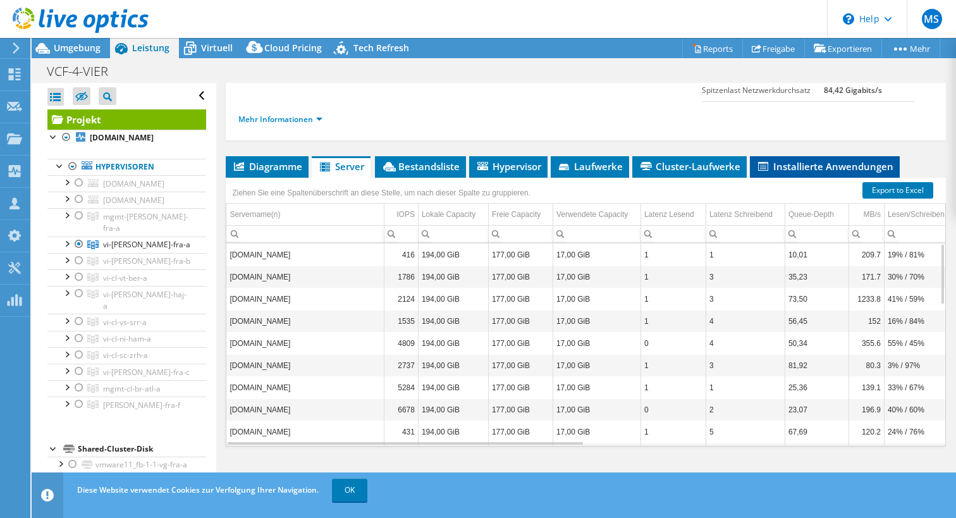
click at [804, 173] on span "Installierte Anwendungen" at bounding box center [824, 166] width 137 height 13
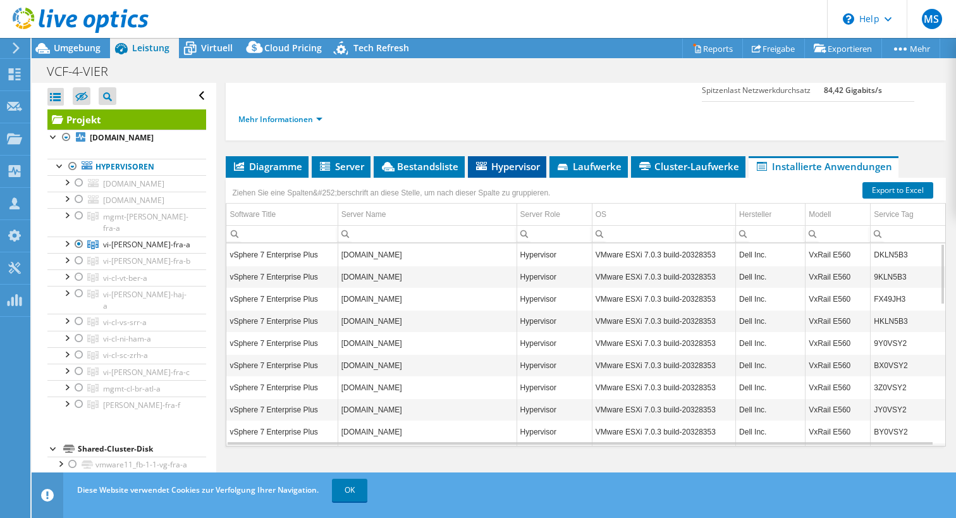
click at [519, 171] on li "Hypervisor" at bounding box center [507, 166] width 78 height 21
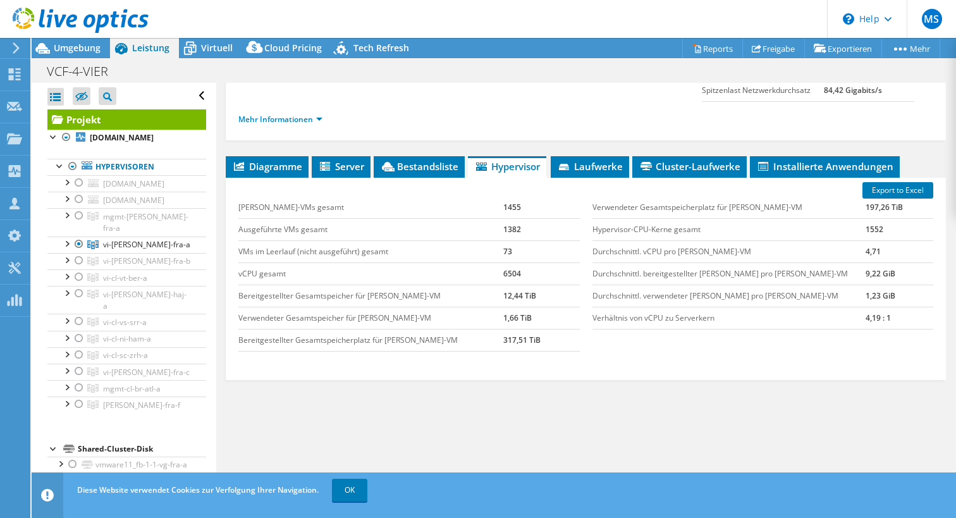
click at [377, 236] on td "Ausgeführte VMs gesamt" at bounding box center [370, 229] width 265 height 22
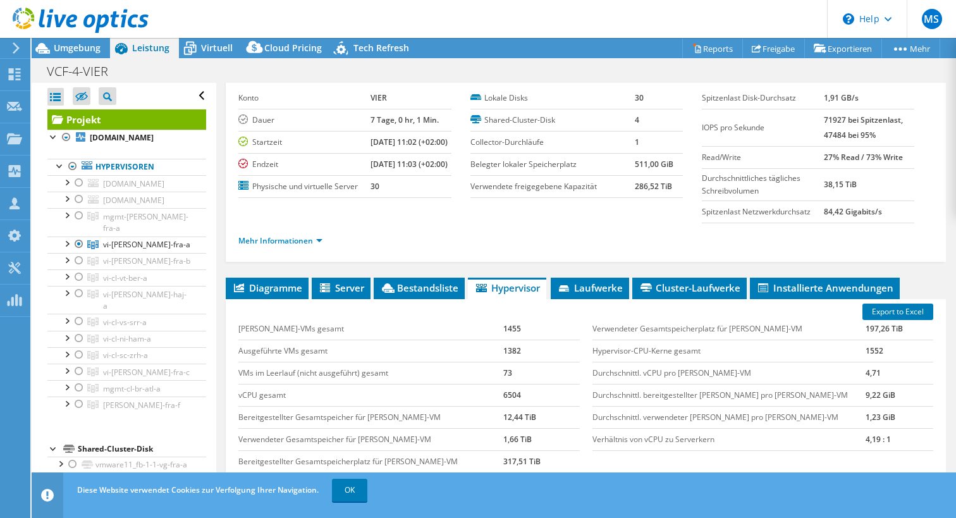
scroll to position [0, 0]
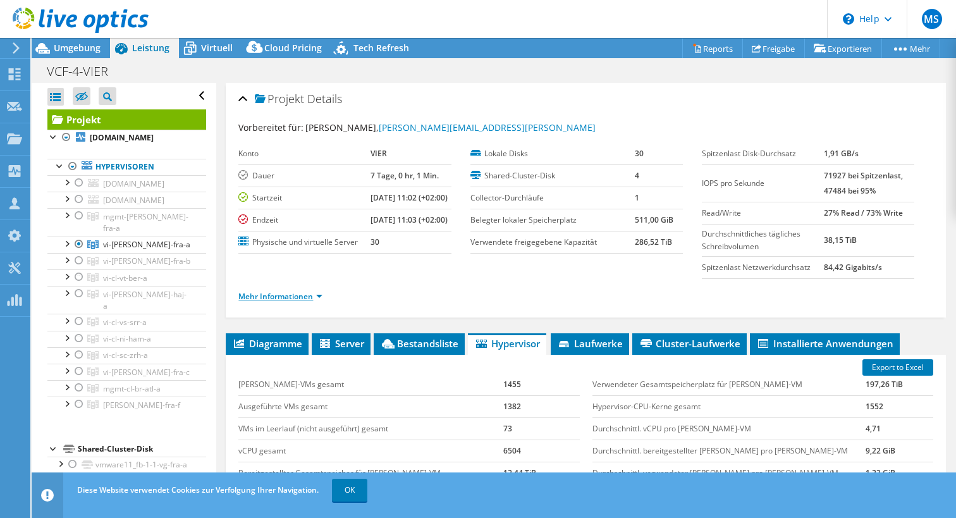
drag, startPoint x: 303, startPoint y: 319, endPoint x: 313, endPoint y: 308, distance: 14.8
click at [313, 308] on div "Mehr Informationen" at bounding box center [585, 296] width 695 height 35
click at [313, 302] on link "Mehr Informationen" at bounding box center [280, 296] width 84 height 11
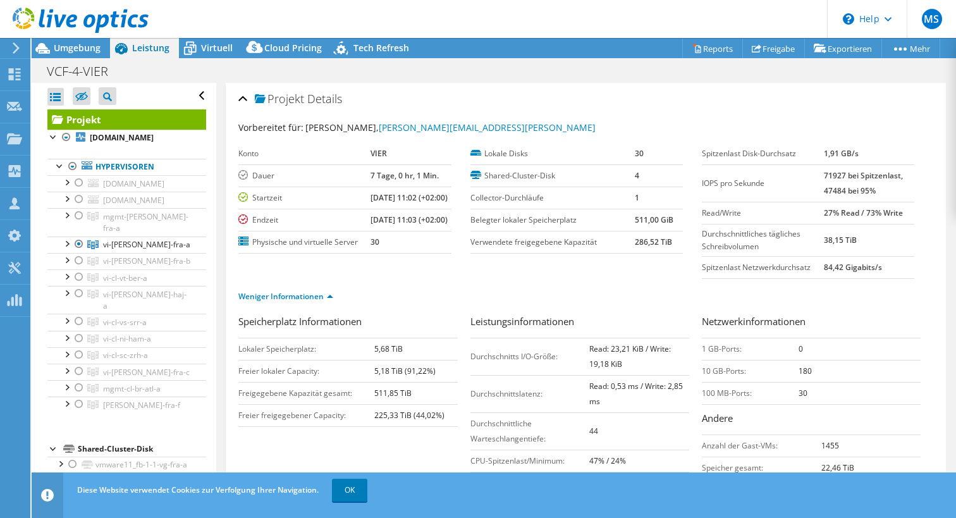
click at [460, 378] on div "Speicherplatz Informationen Lokaler Speicherplatz: 5,68 TiB Freier lokaler Capa…" at bounding box center [353, 370] width 231 height 113
click at [223, 50] on span "Virtuell" at bounding box center [217, 48] width 32 height 12
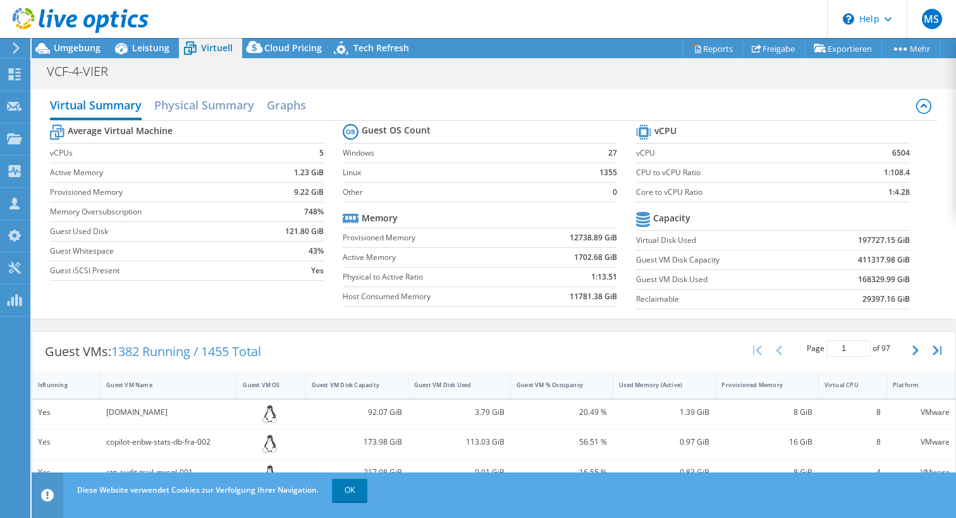
click at [372, 85] on div "Virtual Summary Physical Summary Graphs Average Virtual Machine vCPUs 5 Active …" at bounding box center [494, 204] width 924 height 242
click at [10, 46] on div at bounding box center [14, 47] width 14 height 11
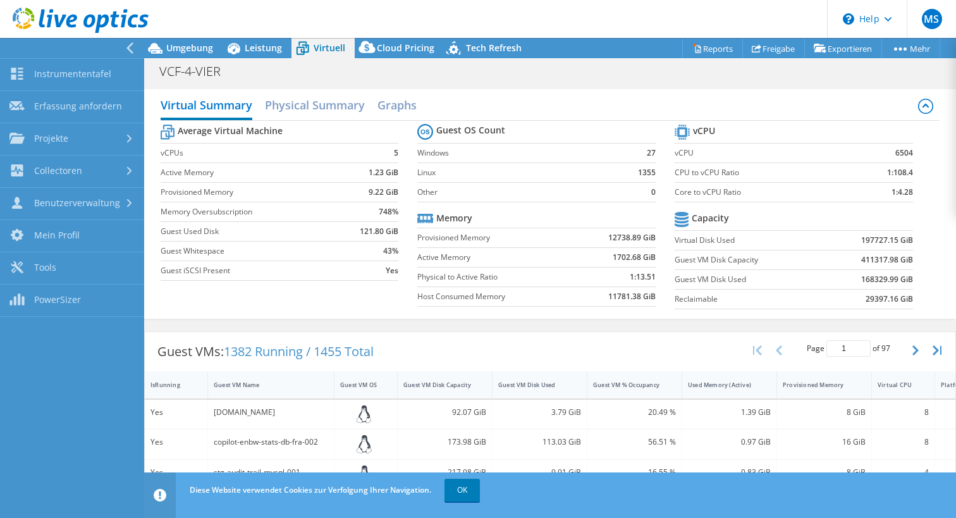
click at [494, 71] on div "VCF-4-VIER Drucken" at bounding box center [550, 70] width 812 height 23
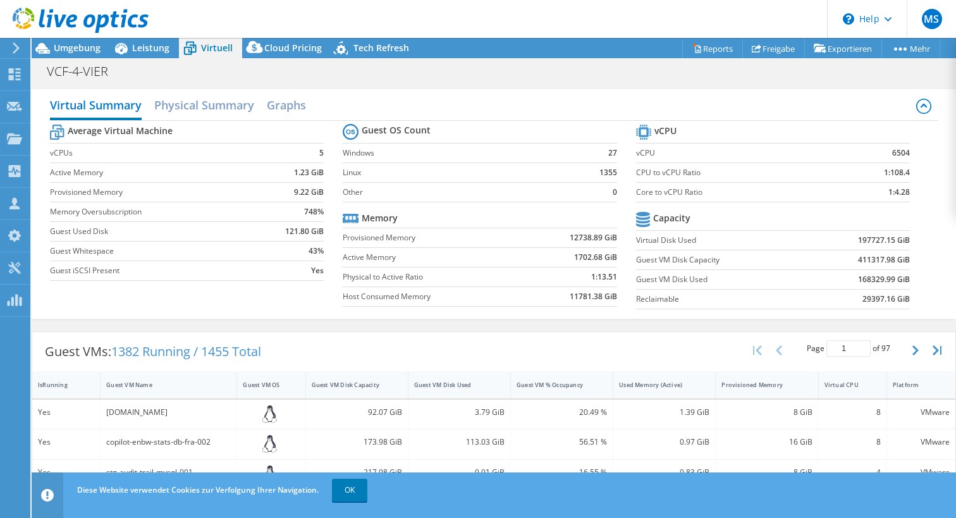
click at [530, 121] on tr "Guest OS Count" at bounding box center [480, 132] width 274 height 23
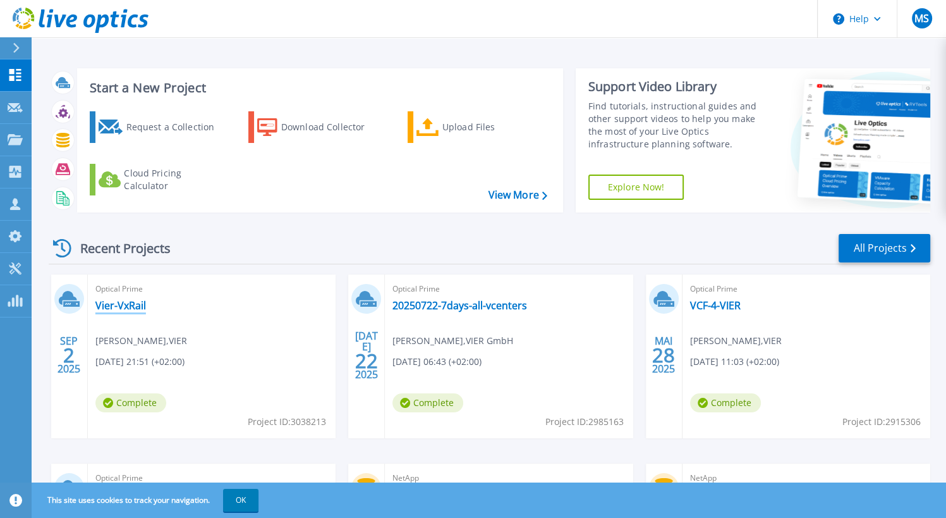
click at [132, 306] on link "Vier-VxRail" at bounding box center [120, 305] width 51 height 13
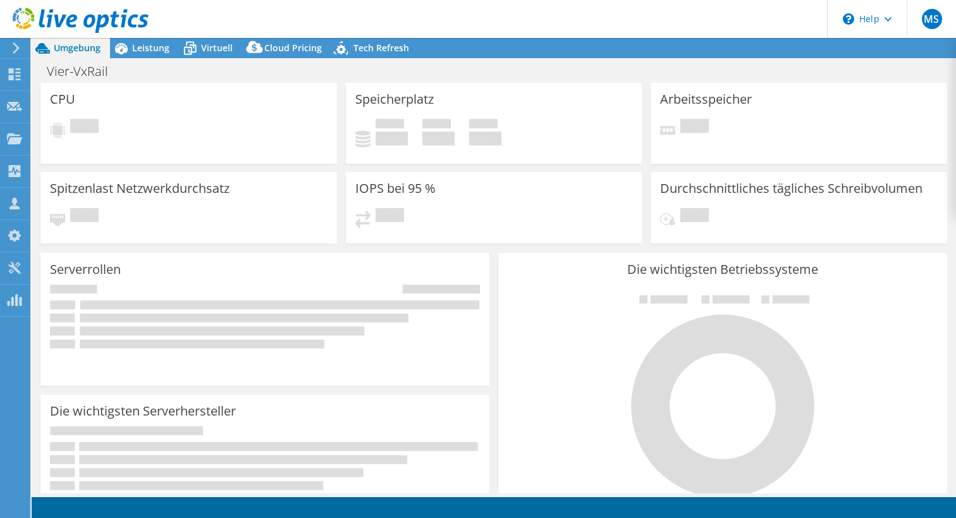
click at [132, 306] on rect at bounding box center [279, 304] width 399 height 9
drag, startPoint x: 0, startPoint y: 0, endPoint x: 132, endPoint y: 306, distance: 333.1
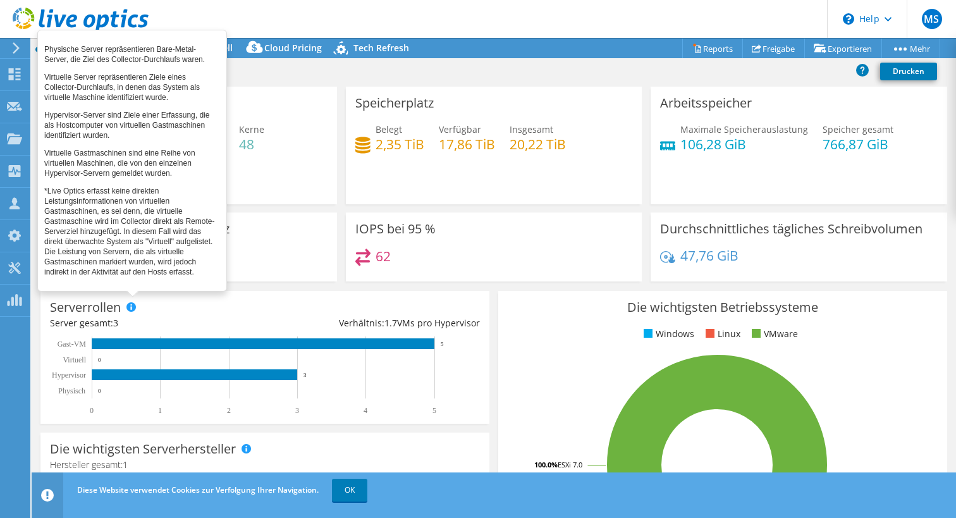
drag, startPoint x: 132, startPoint y: 306, endPoint x: 572, endPoint y: 252, distance: 443.3
click at [572, 252] on div "62" at bounding box center [494, 261] width 278 height 27
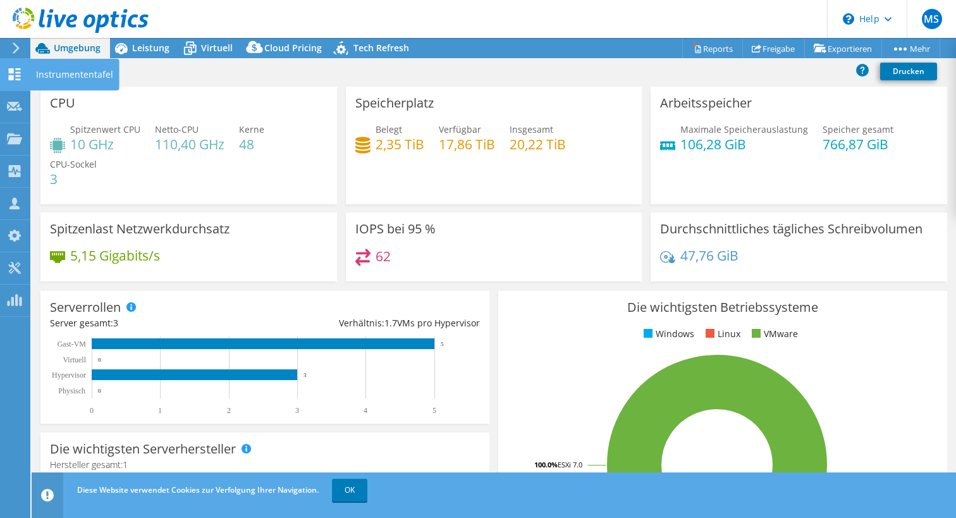
click at [10, 77] on use at bounding box center [15, 74] width 12 height 12
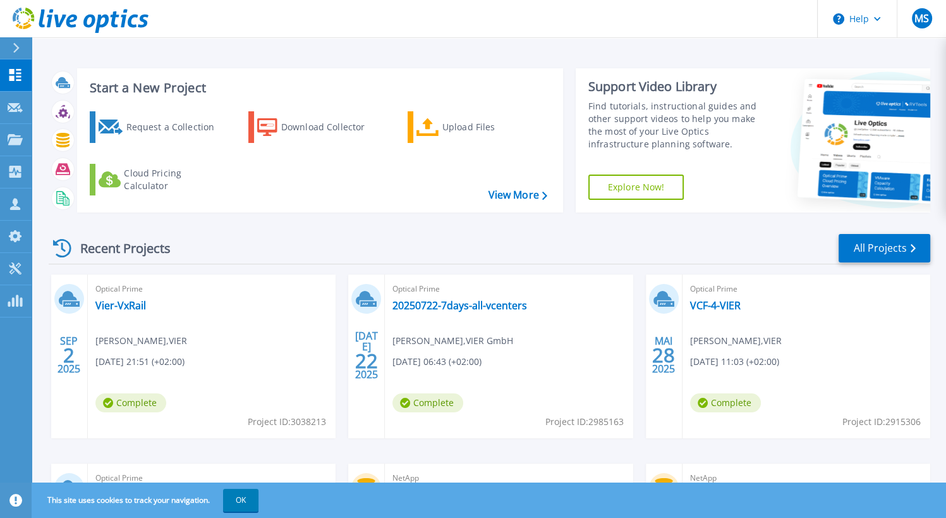
click at [22, 54] on div at bounding box center [21, 47] width 20 height 21
click at [206, 342] on div "Optical Prime Vier-VxRail [PERSON_NAME] , VIER [DATE] 21:51 (+02:00) Complete P…" at bounding box center [212, 356] width 248 height 164
click at [100, 322] on div "Optical Prime Vier-VxRail [PERSON_NAME] , VIER [DATE] 21:51 (+02:00) Complete P…" at bounding box center [212, 356] width 248 height 164
click at [114, 309] on link "Vier-VxRail" at bounding box center [120, 305] width 51 height 13
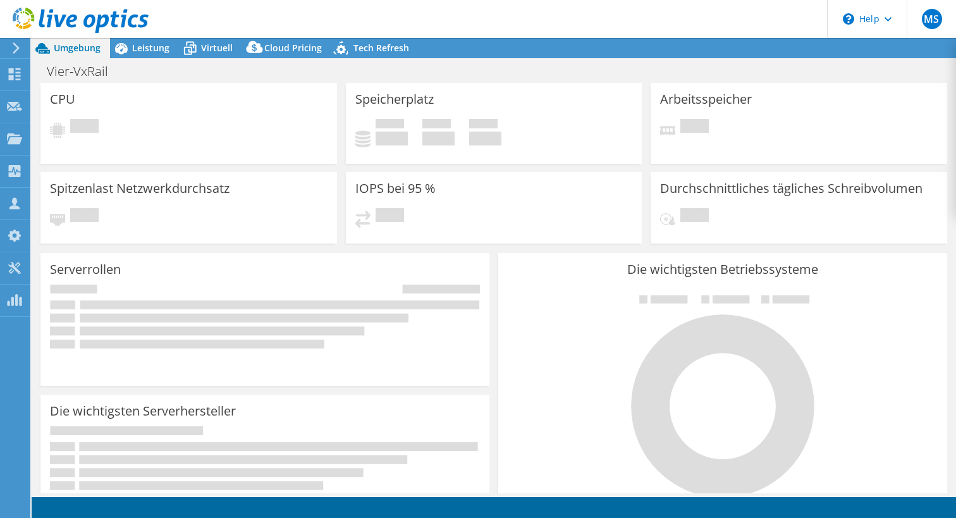
select select "USD"
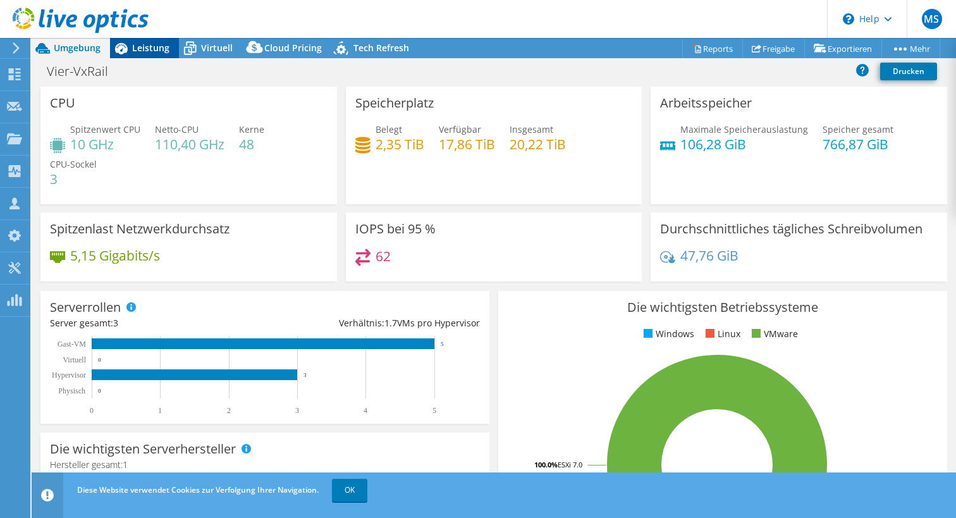
click at [159, 47] on span "Leistung" at bounding box center [150, 48] width 37 height 12
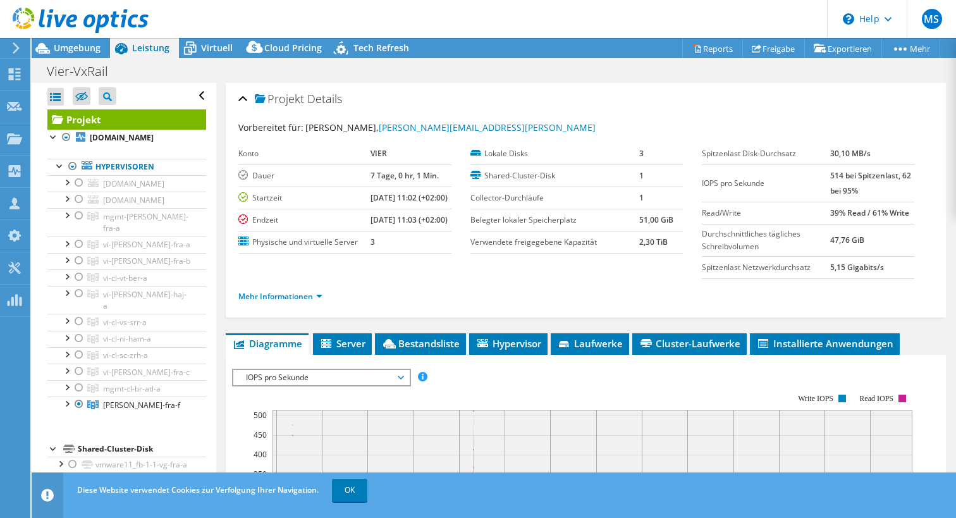
click at [341, 350] on span "Server" at bounding box center [342, 343] width 46 height 13
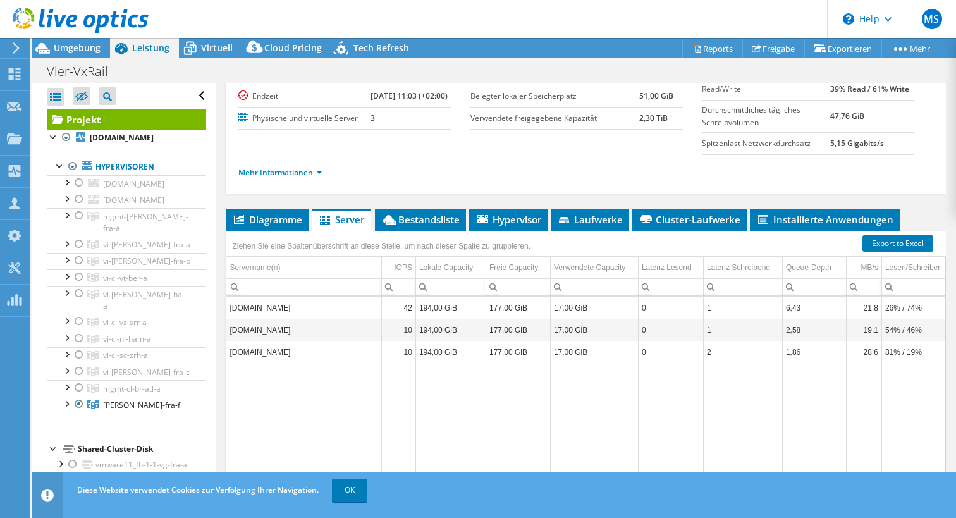
scroll to position [123, 0]
click at [694, 341] on td "0" at bounding box center [670, 330] width 65 height 22
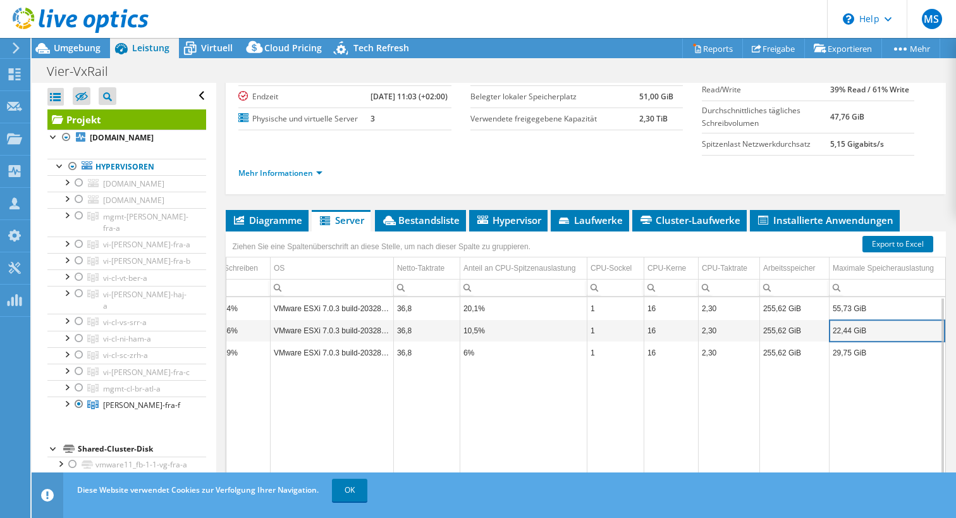
scroll to position [0, 693]
click at [600, 194] on div "Projekt Details Vorbereitet für: Stephan Beck, Stephan.Beck@vier.ai Konto VIER …" at bounding box center [586, 77] width 720 height 235
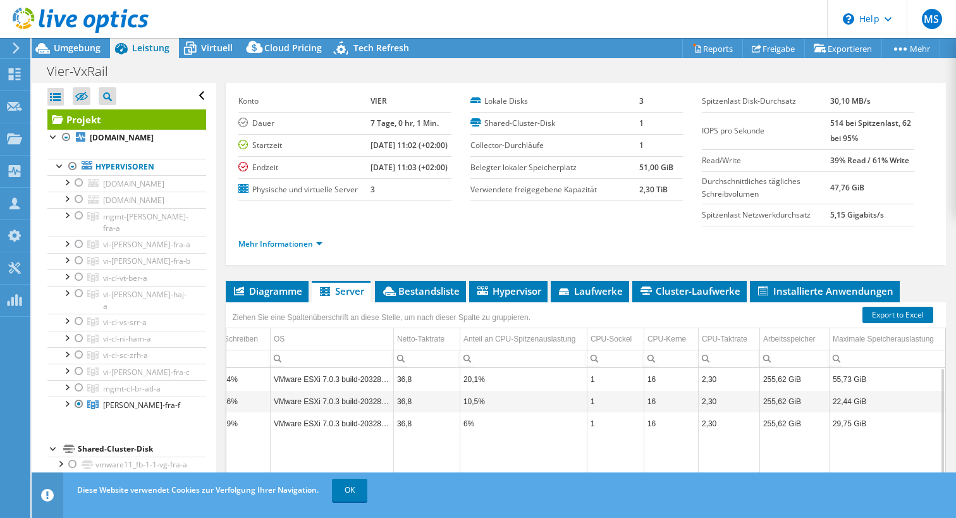
scroll to position [0, 0]
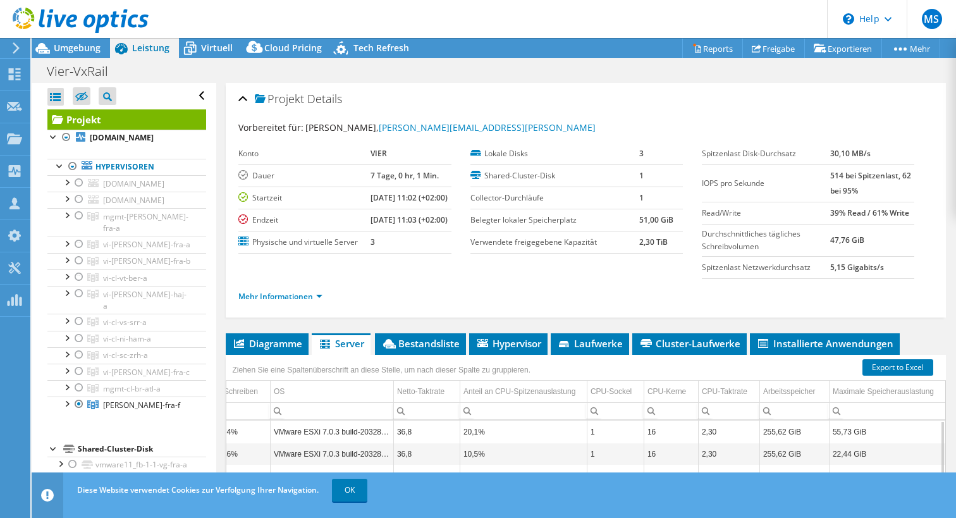
click at [310, 302] on ul "Mehr Informationen" at bounding box center [585, 294] width 695 height 17
click at [310, 302] on link "Mehr Informationen" at bounding box center [280, 296] width 84 height 11
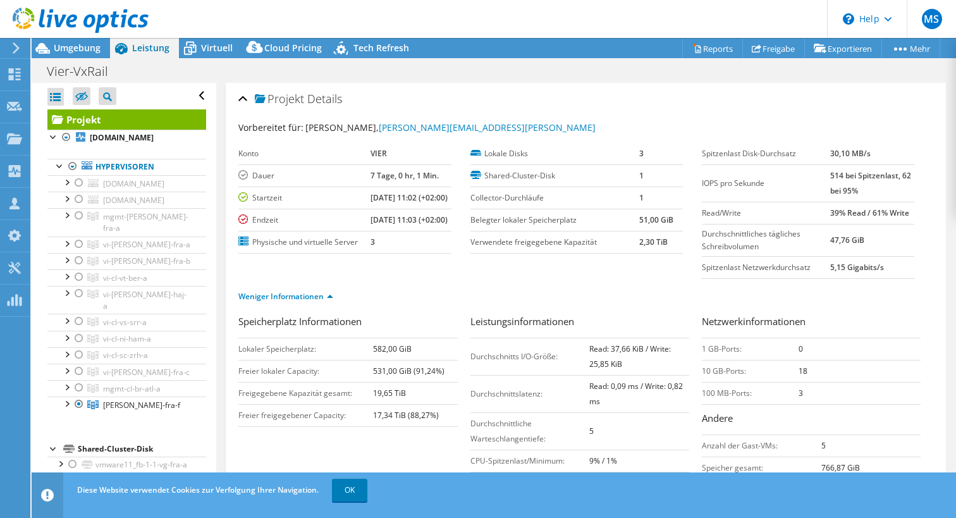
click at [432, 253] on td "3" at bounding box center [411, 242] width 81 height 22
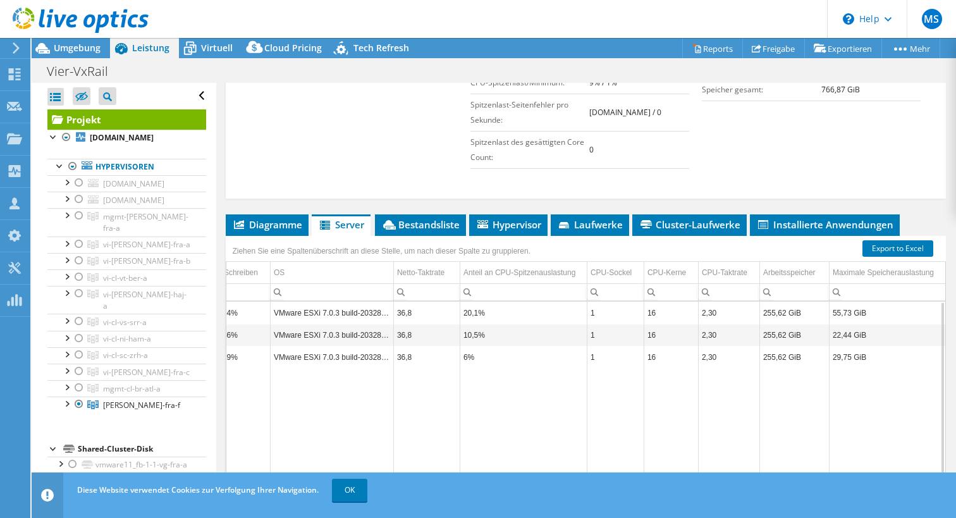
scroll to position [405, 0]
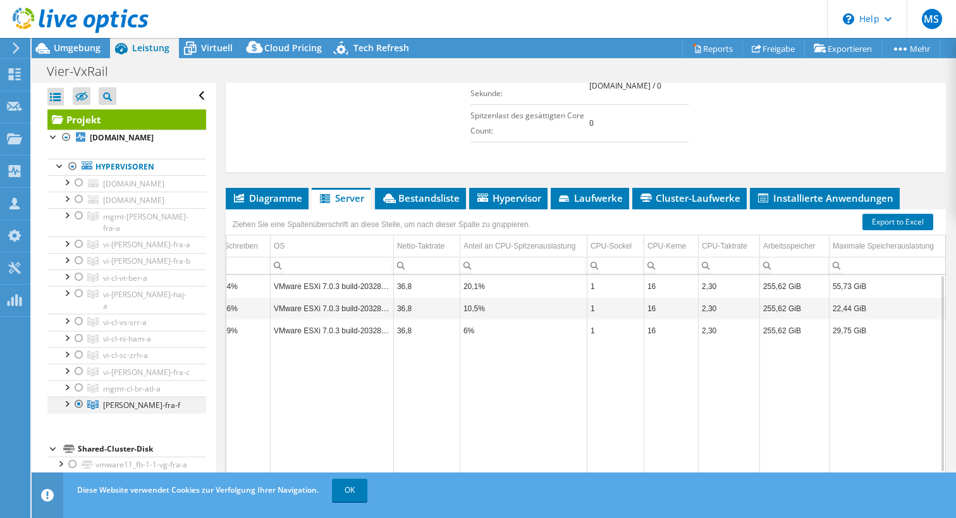
click at [68, 409] on div at bounding box center [66, 402] width 13 height 13
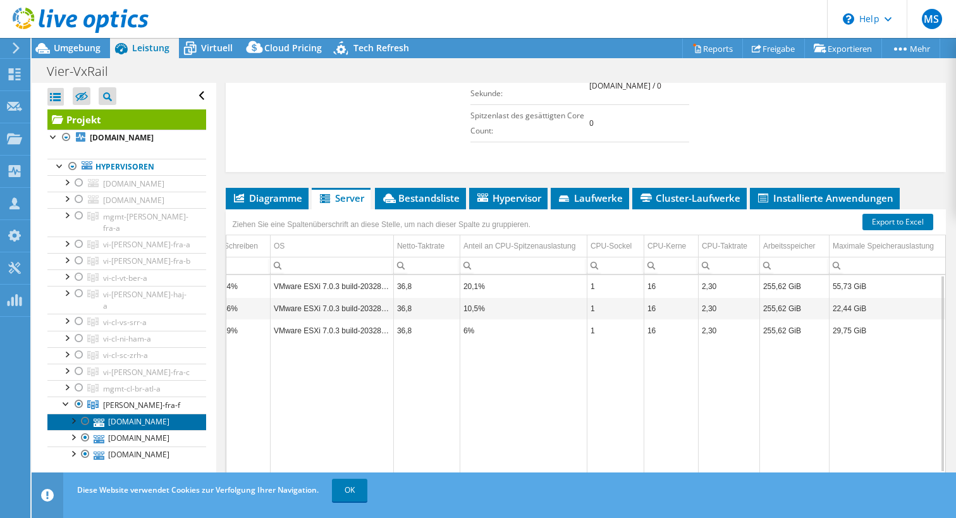
click at [147, 430] on link "vxnode-01-vg-fra-f.vg-fra-f.de.viercom.parts" at bounding box center [126, 421] width 159 height 16
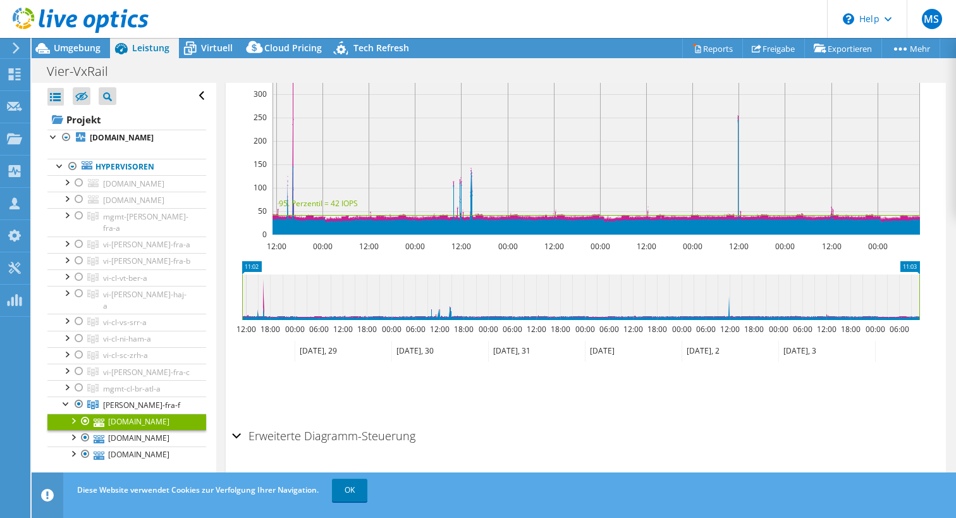
scroll to position [3, 0]
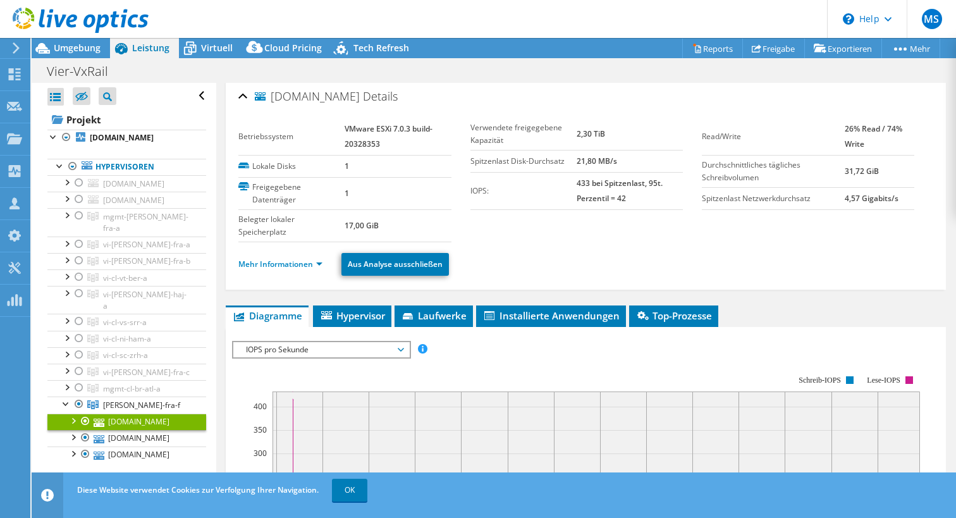
click at [583, 225] on section "Betriebssystem VMware ESXi 7.0.3 build-20328353 Lokale Disks 1 Freigegebene Dat…" at bounding box center [469, 180] width 463 height 124
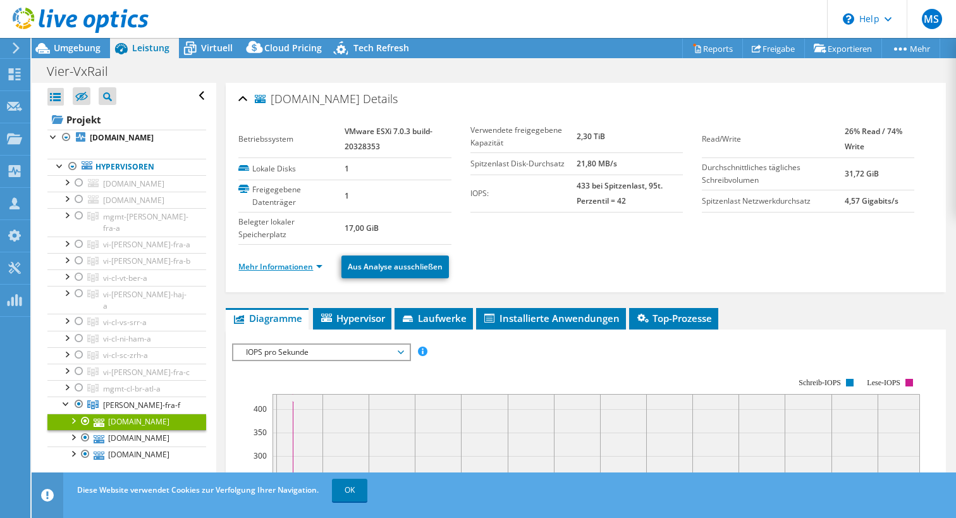
click at [291, 261] on link "Mehr Informationen" at bounding box center [280, 266] width 84 height 11
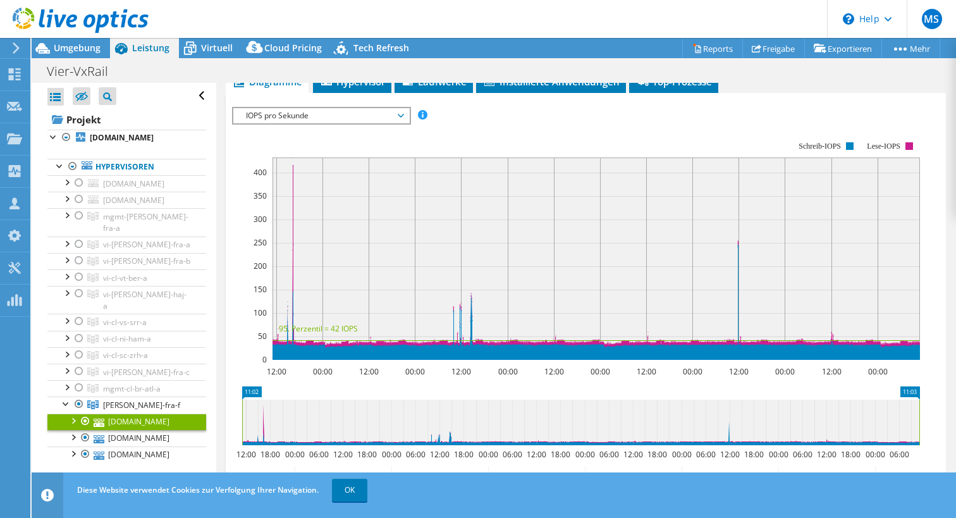
scroll to position [875, 0]
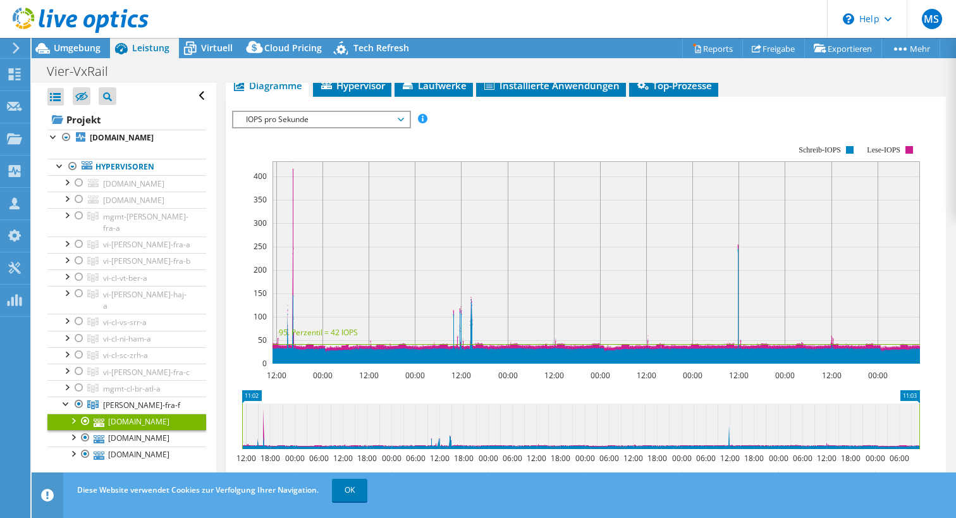
click at [310, 112] on span "IOPS pro Sekunde" at bounding box center [321, 119] width 162 height 15
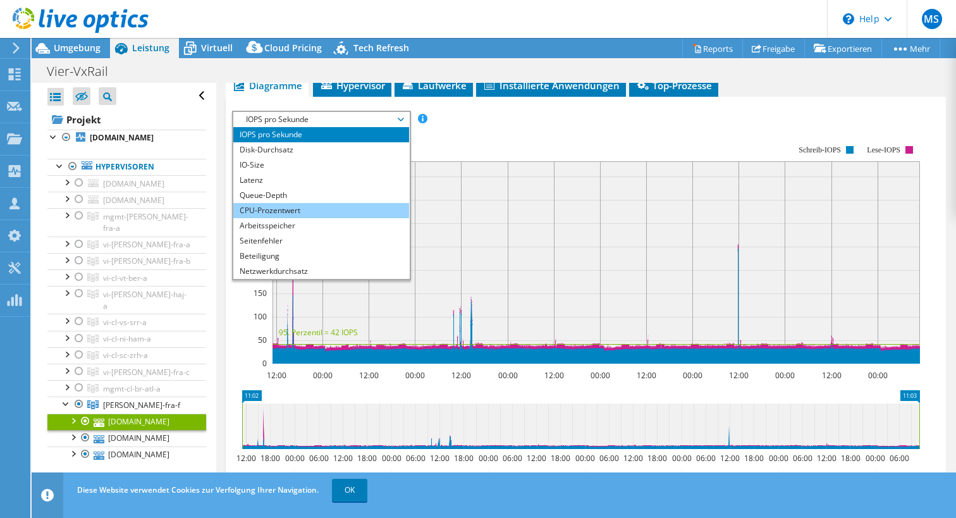
click at [296, 203] on li "CPU-Prozentwert" at bounding box center [320, 210] width 175 height 15
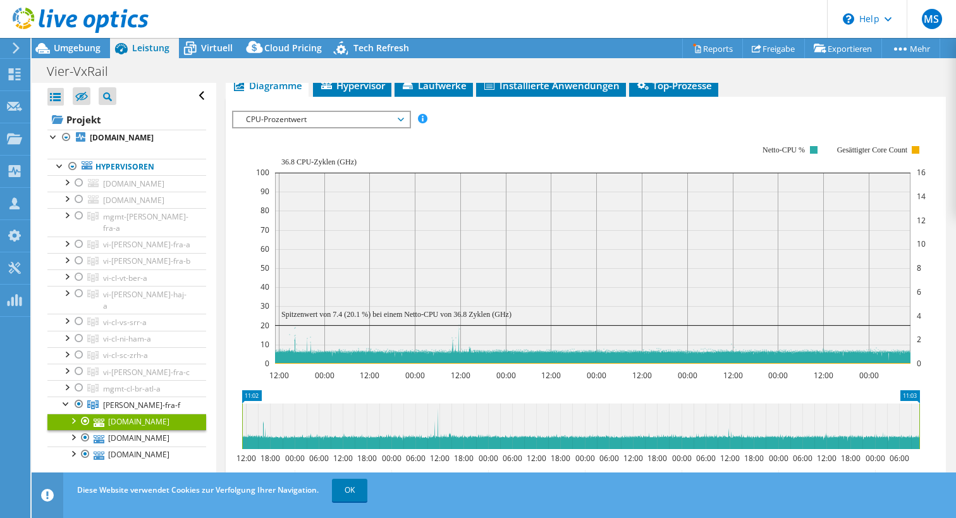
click at [567, 128] on rect at bounding box center [591, 254] width 670 height 253
click at [239, 285] on icon "12:00 00:00 12:00 00:00 12:00 00:00 12:00 00:00 12:00 00:00 12:00 00:00 12:00 0…" at bounding box center [580, 254] width 697 height 253
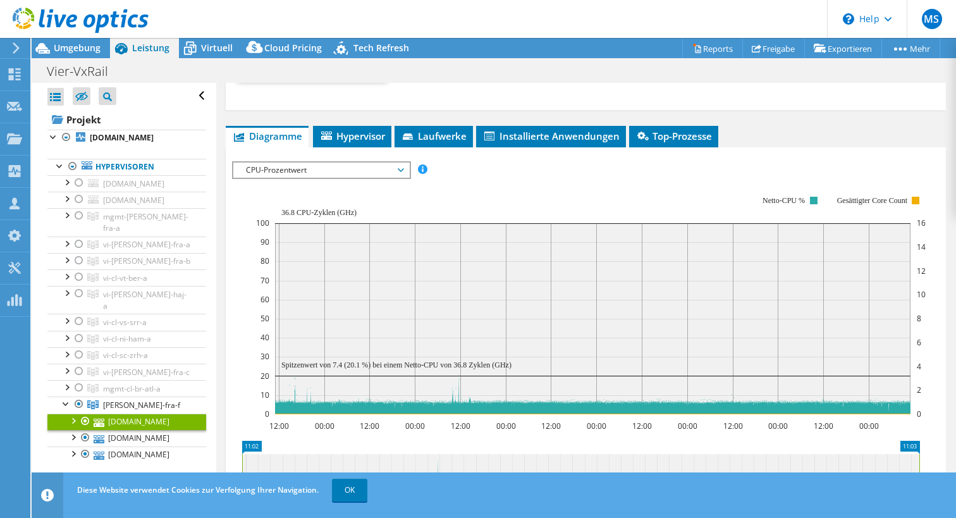
scroll to position [850, 0]
